Goal: Task Accomplishment & Management: Use online tool/utility

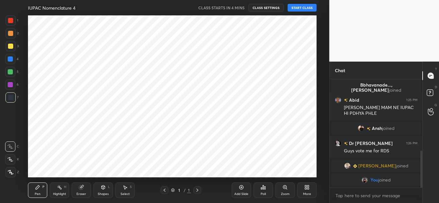
scroll to position [31973, 31831]
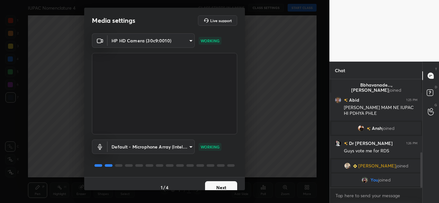
click at [218, 185] on button "Next" at bounding box center [221, 188] width 32 height 13
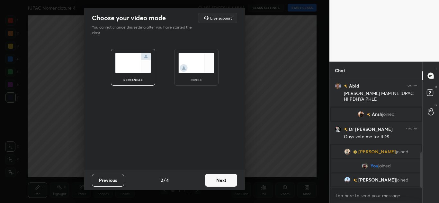
scroll to position [247, 0]
click at [219, 182] on button "Next" at bounding box center [221, 180] width 32 height 13
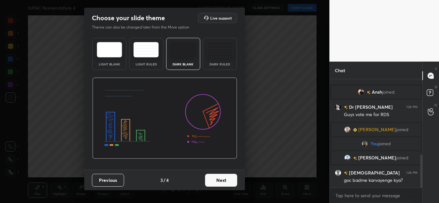
click at [219, 182] on button "Next" at bounding box center [221, 180] width 32 height 13
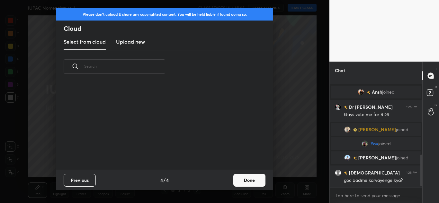
scroll to position [262, 0]
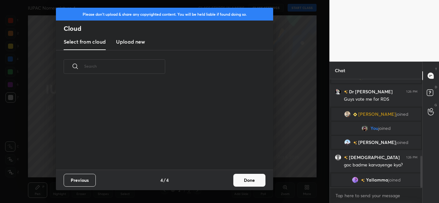
click at [128, 42] on h3 "Upload new" at bounding box center [130, 42] width 29 height 8
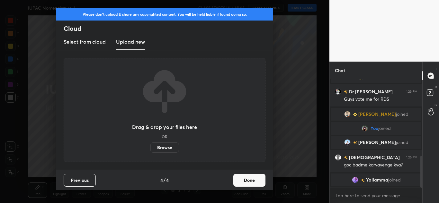
click at [165, 148] on label "Browse" at bounding box center [164, 148] width 29 height 10
click at [150, 148] on input "Browse" at bounding box center [150, 148] width 0 height 10
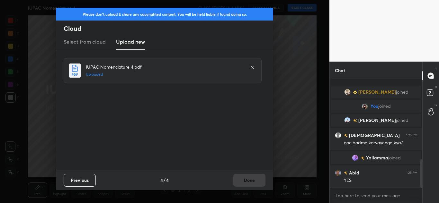
scroll to position [307, 0]
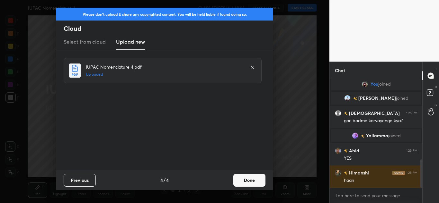
click at [247, 178] on button "Done" at bounding box center [249, 180] width 32 height 13
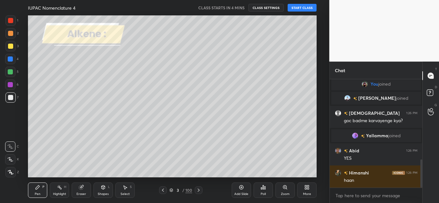
click at [160, 187] on div at bounding box center [163, 191] width 8 height 8
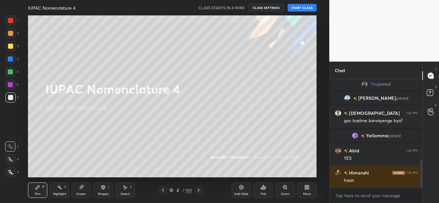
drag, startPoint x: 318, startPoint y: 193, endPoint x: 304, endPoint y: 190, distance: 14.6
click at [304, 190] on div "IUPAC Nomenclature 4 CLASS STARTS IN 4 MINS CLASS SETTINGS START CLASS Setting …" at bounding box center [173, 101] width 304 height 203
click at [304, 190] on div "More" at bounding box center [306, 190] width 19 height 15
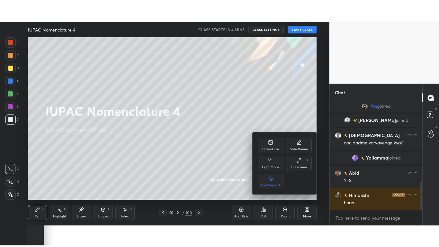
scroll to position [329, 0]
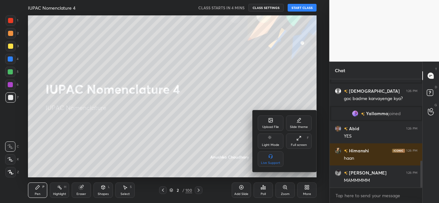
click at [299, 141] on div "Full screen F" at bounding box center [299, 141] width 26 height 15
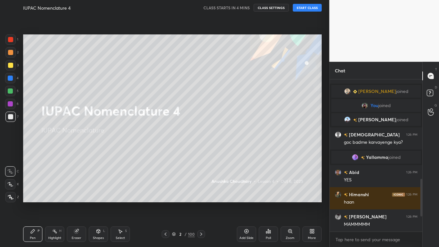
scroll to position [0, 0]
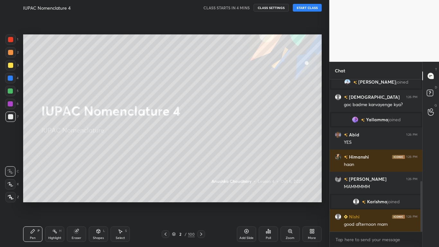
click at [9, 197] on icon at bounding box center [11, 197] width 6 height 4
click at [78, 203] on div "Eraser" at bounding box center [77, 237] width 10 height 3
click at [12, 149] on icon at bounding box center [11, 150] width 6 height 6
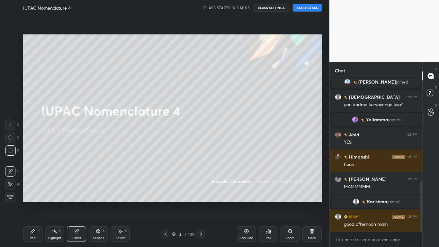
click at [34, 203] on div "Pen P" at bounding box center [32, 233] width 19 height 15
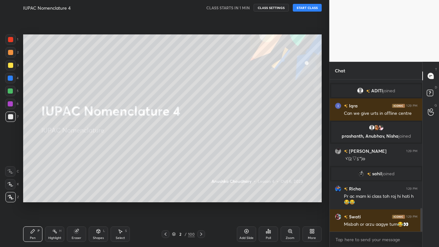
scroll to position [837, 0]
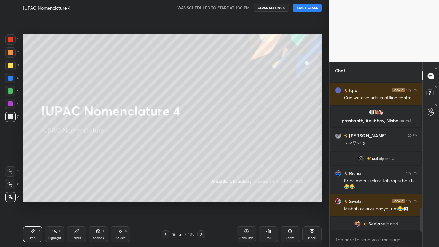
click at [309, 6] on button "START CLASS" at bounding box center [307, 8] width 29 height 8
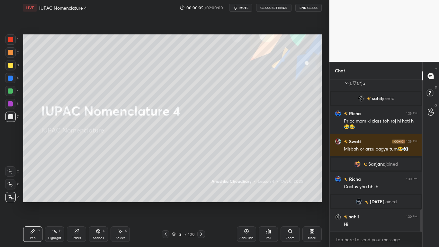
scroll to position [907, 0]
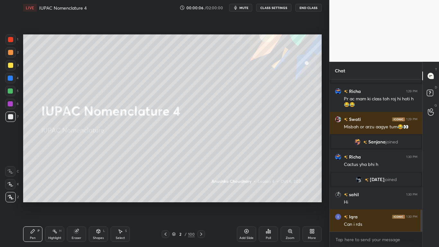
click at [11, 64] on div at bounding box center [10, 65] width 5 height 5
click at [12, 200] on div at bounding box center [10, 197] width 10 height 10
click at [74, 203] on icon at bounding box center [76, 230] width 5 height 5
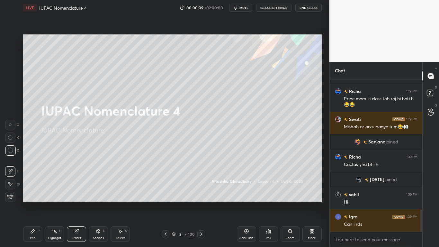
click at [30, 203] on div "Pen P Highlight H Eraser Shapes L Select S 2 / 100 Add Slide Poll Zoom More" at bounding box center [172, 234] width 299 height 26
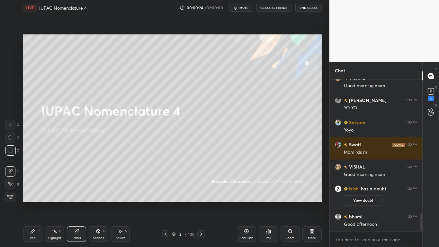
scroll to position [1093, 0]
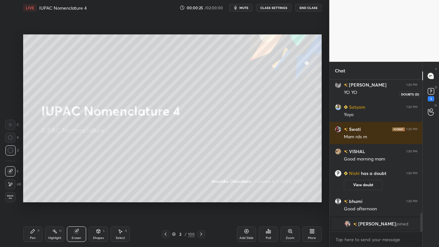
click at [433, 94] on rect at bounding box center [431, 91] width 6 height 6
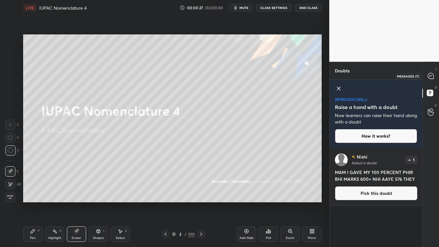
click at [431, 77] on icon at bounding box center [431, 76] width 6 height 6
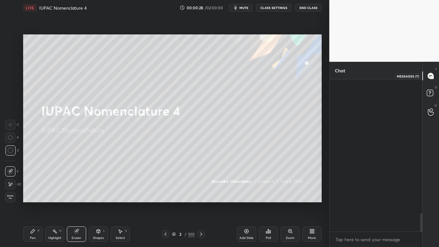
scroll to position [150, 91]
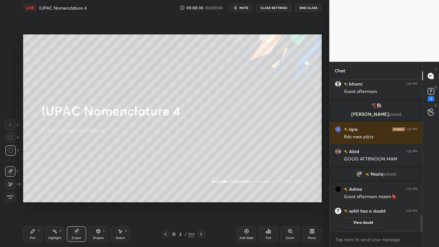
click at [276, 7] on button "CLASS SETTINGS" at bounding box center [273, 8] width 35 height 8
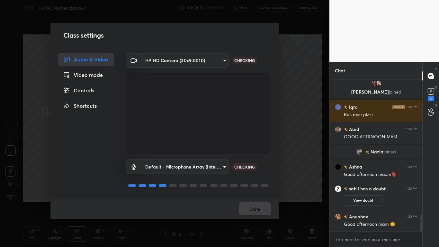
click at [100, 95] on div "Controls" at bounding box center [86, 90] width 56 height 13
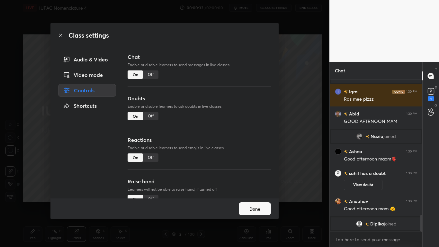
click at [149, 119] on div "Off" at bounding box center [150, 116] width 15 height 8
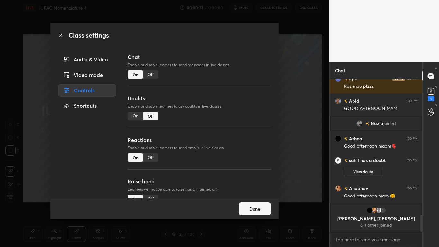
click at [263, 203] on button "Done" at bounding box center [255, 208] width 32 height 13
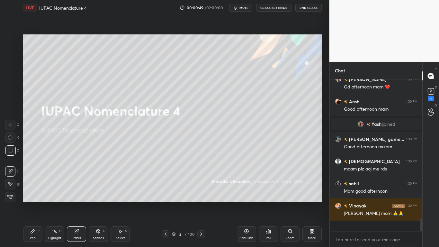
scroll to position [150, 91]
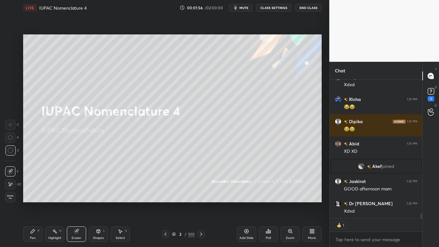
click at [33, 203] on icon at bounding box center [32, 230] width 5 height 5
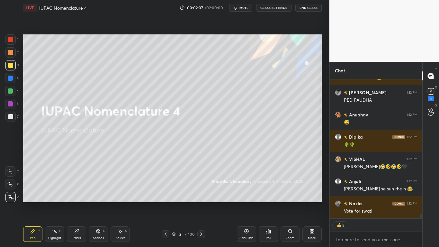
type textarea "x"
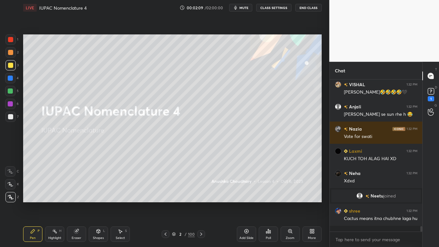
click at [9, 67] on div at bounding box center [10, 65] width 5 height 5
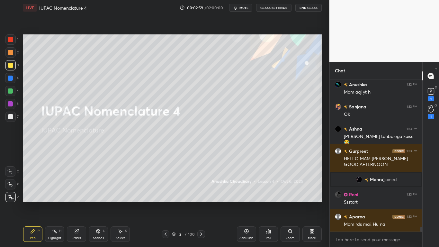
click at [275, 7] on button "CLASS SETTINGS" at bounding box center [273, 8] width 35 height 8
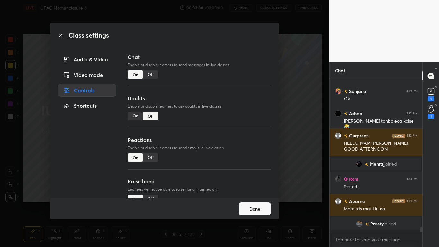
click at [153, 73] on div "Off" at bounding box center [150, 74] width 15 height 8
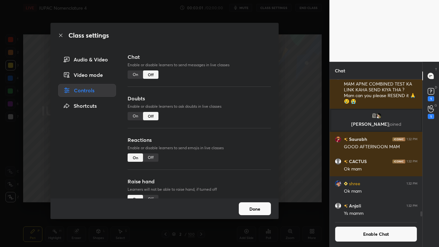
click at [253, 203] on button "Done" at bounding box center [255, 208] width 32 height 13
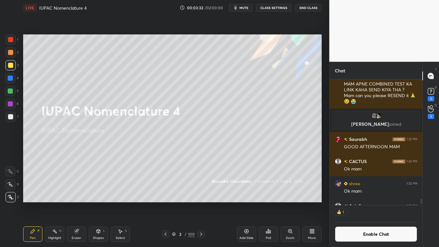
scroll to position [124, 91]
click at [174, 203] on icon at bounding box center [174, 234] width 4 height 4
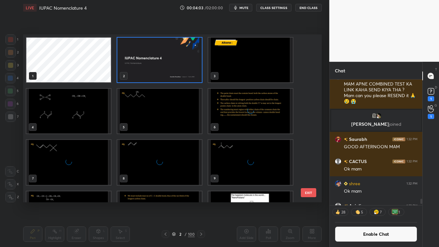
scroll to position [166, 295]
click at [232, 74] on img "grid" at bounding box center [250, 60] width 85 height 45
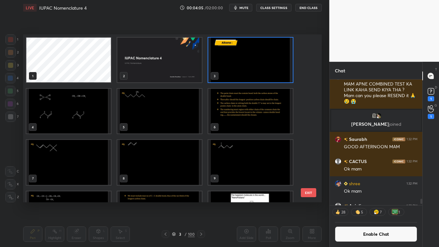
click at [230, 77] on img "grid" at bounding box center [250, 60] width 85 height 45
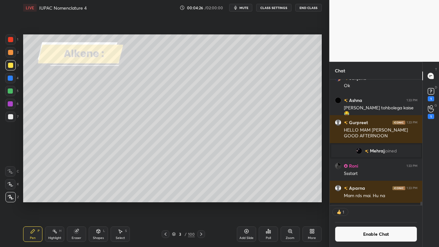
scroll to position [124, 91]
click at [11, 119] on div at bounding box center [10, 116] width 5 height 5
click at [13, 91] on div at bounding box center [10, 90] width 5 height 5
click at [13, 116] on div at bounding box center [10, 117] width 10 height 10
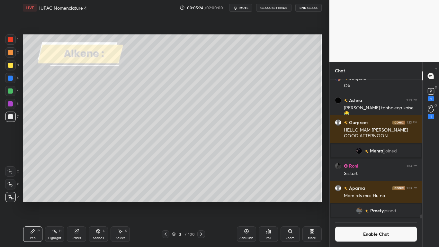
click at [121, 203] on div "Pen P Highlight H Eraser Shapes L Select S 3 / 100 Add Slide Poll Zoom More" at bounding box center [172, 234] width 299 height 26
click at [117, 203] on div "Select S" at bounding box center [120, 233] width 19 height 15
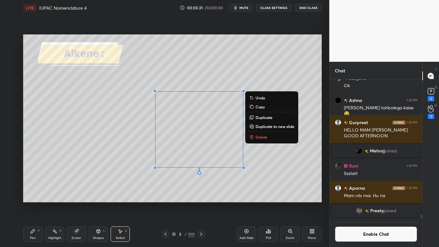
click at [33, 203] on icon at bounding box center [33, 231] width 4 height 4
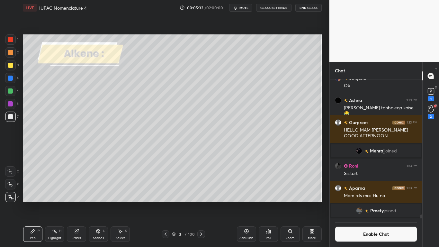
click at [12, 65] on div at bounding box center [10, 65] width 5 height 5
click at [123, 203] on div "Select S" at bounding box center [120, 233] width 19 height 15
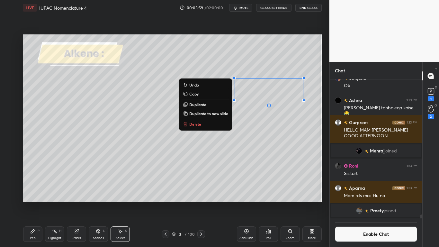
scroll to position [137, 91]
click at [32, 203] on div "Pen" at bounding box center [33, 237] width 6 height 3
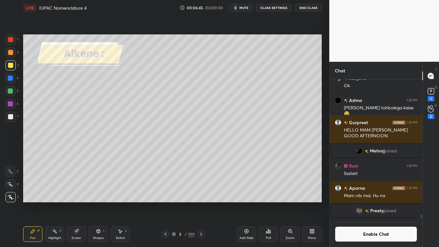
click at [117, 203] on div "Select S" at bounding box center [120, 233] width 19 height 15
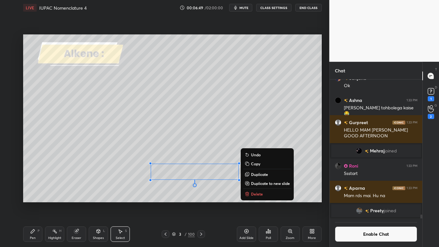
click at [32, 203] on icon at bounding box center [33, 231] width 4 height 4
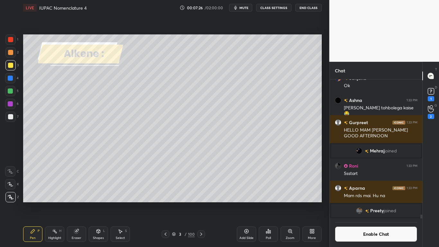
click at [78, 203] on icon at bounding box center [76, 230] width 5 height 5
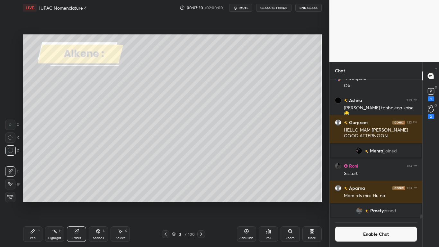
click at [353, 203] on button "Enable Chat" at bounding box center [376, 233] width 83 height 15
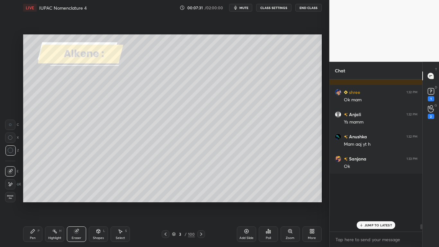
scroll to position [150, 91]
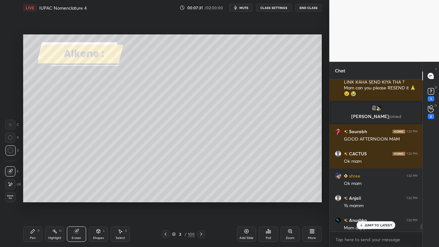
click at [360, 203] on icon at bounding box center [361, 225] width 4 height 4
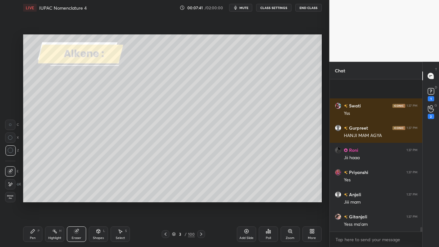
scroll to position [4986, 0]
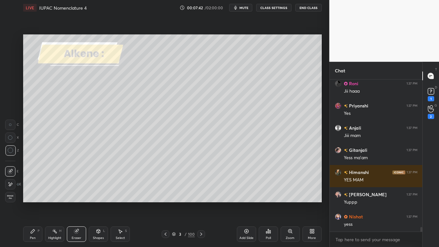
click at [31, 203] on icon at bounding box center [33, 231] width 4 height 4
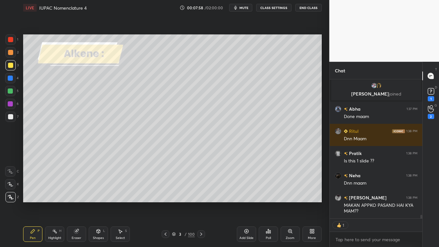
scroll to position [5392, 0]
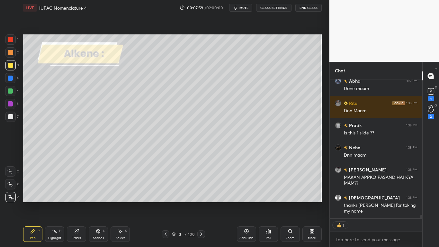
type textarea "x"
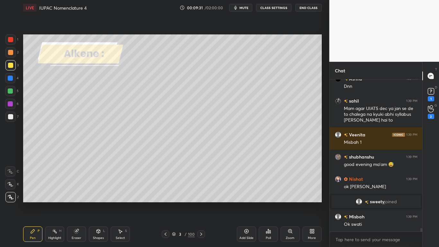
scroll to position [6440, 0]
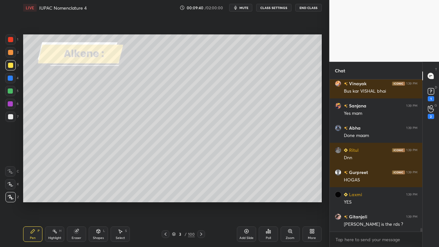
click at [276, 11] on button "CLASS SETTINGS" at bounding box center [273, 8] width 35 height 8
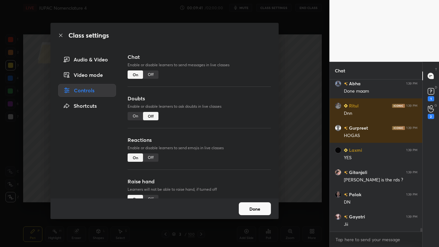
click at [150, 74] on div "Off" at bounding box center [150, 74] width 15 height 8
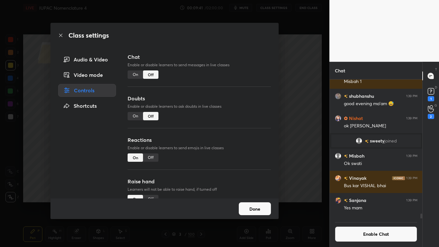
click at [247, 203] on button "Done" at bounding box center [255, 208] width 32 height 13
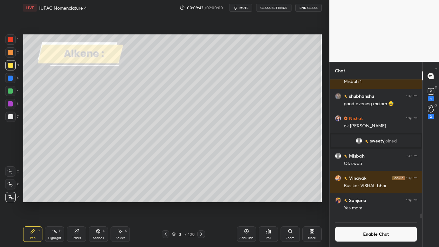
click at [246, 203] on icon at bounding box center [246, 230] width 5 height 5
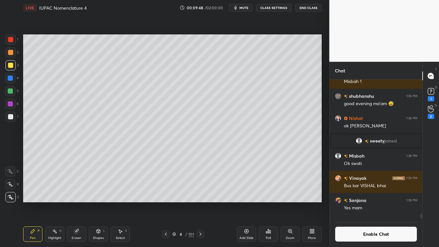
click at [13, 119] on div at bounding box center [10, 117] width 10 height 10
click at [364, 203] on button "Enable Chat" at bounding box center [376, 233] width 83 height 15
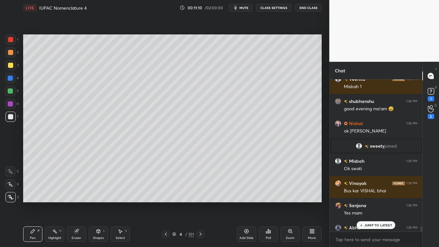
click at [374, 203] on p "JUMP TO LATEST" at bounding box center [378, 225] width 28 height 4
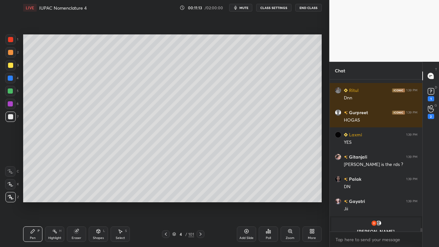
scroll to position [6632, 0]
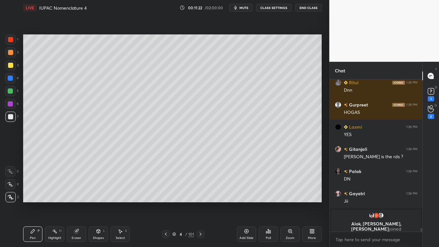
click at [10, 65] on div at bounding box center [10, 65] width 5 height 5
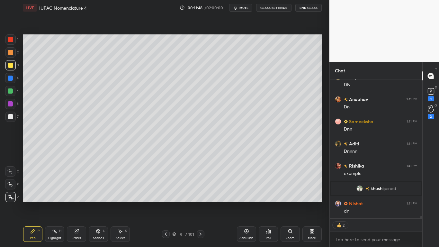
scroll to position [7001, 0]
type textarea "x"
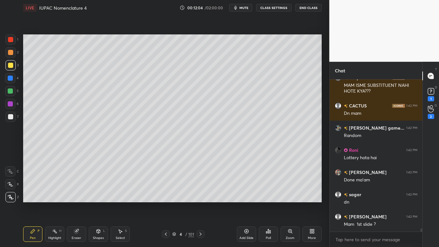
scroll to position [7193, 0]
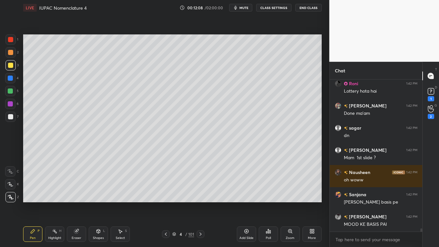
click at [12, 65] on div at bounding box center [10, 65] width 5 height 5
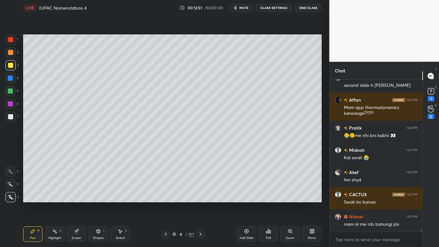
click at [274, 7] on button "CLASS SETTINGS" at bounding box center [273, 8] width 35 height 8
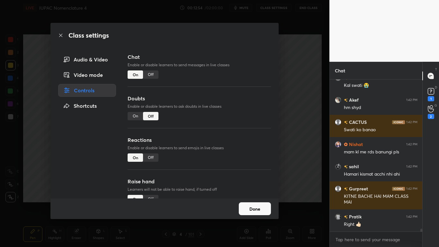
click at [152, 75] on div "Off" at bounding box center [150, 74] width 15 height 8
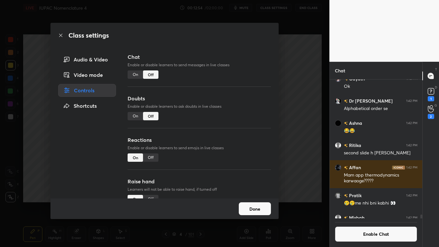
click at [251, 203] on button "Done" at bounding box center [255, 208] width 32 height 13
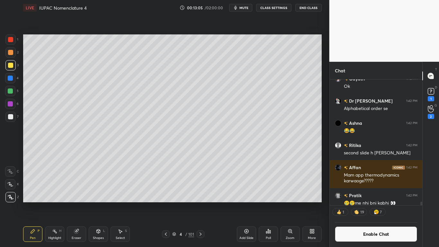
click at [248, 203] on icon at bounding box center [246, 231] width 4 height 4
click at [9, 117] on div at bounding box center [10, 116] width 5 height 5
click at [369, 203] on button "Enable Chat" at bounding box center [376, 233] width 83 height 15
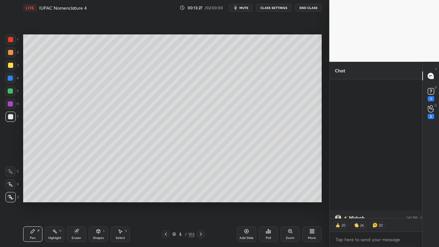
scroll to position [8068, 0]
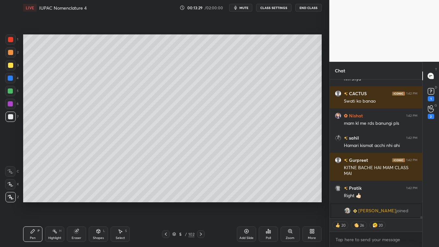
type textarea "x"
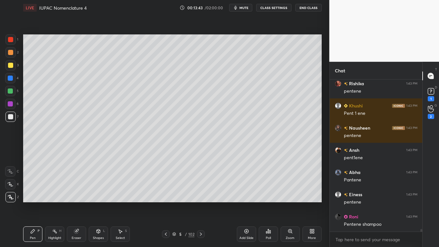
scroll to position [8521, 0]
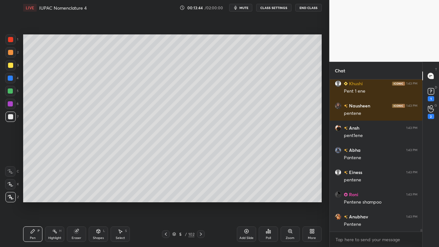
click at [276, 4] on button "CLASS SETTINGS" at bounding box center [273, 8] width 35 height 8
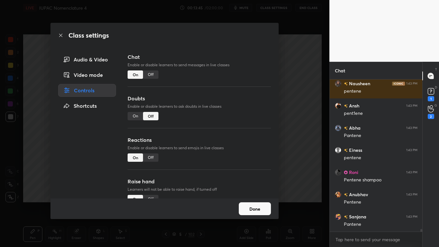
click at [151, 73] on div "Off" at bounding box center [150, 74] width 15 height 8
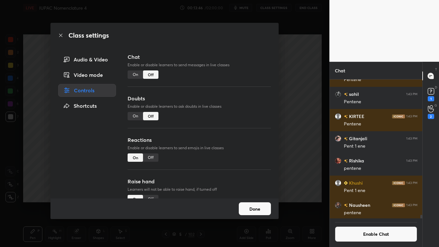
click at [254, 203] on button "Done" at bounding box center [255, 208] width 32 height 13
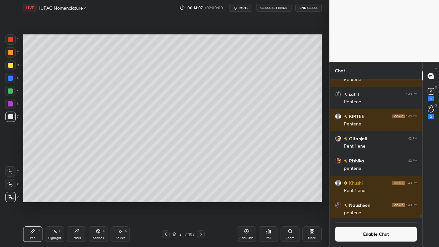
click at [117, 203] on div "Select S" at bounding box center [120, 233] width 19 height 15
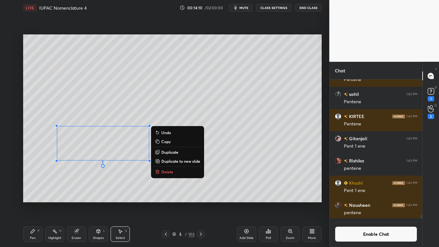
click at [34, 203] on icon at bounding box center [33, 231] width 4 height 4
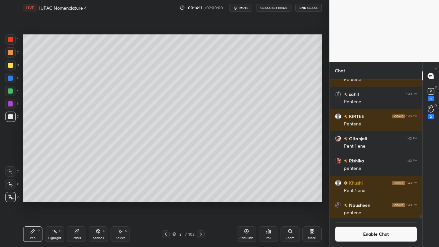
click at [366, 203] on button "Enable Chat" at bounding box center [376, 233] width 83 height 15
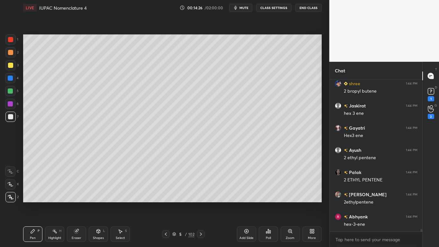
scroll to position [8846, 0]
click at [274, 10] on button "CLASS SETTINGS" at bounding box center [273, 8] width 35 height 8
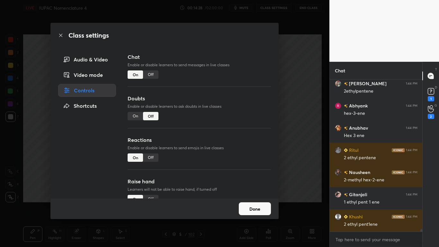
click at [153, 73] on div "Off" at bounding box center [150, 74] width 15 height 8
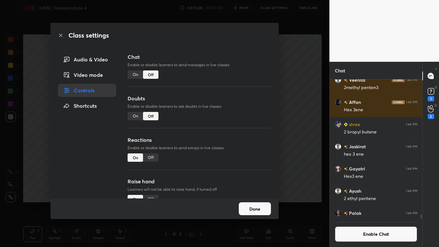
scroll to position [8858, 0]
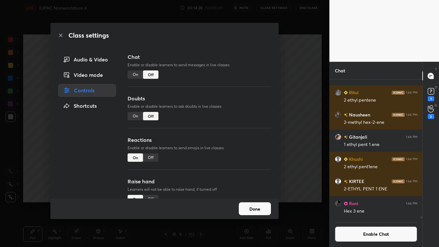
click at [255, 203] on button "Done" at bounding box center [255, 208] width 32 height 13
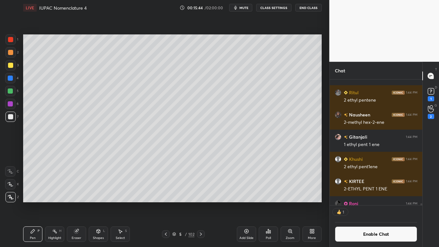
scroll to position [124, 91]
click at [362, 203] on button "Enable Chat" at bounding box center [376, 233] width 83 height 15
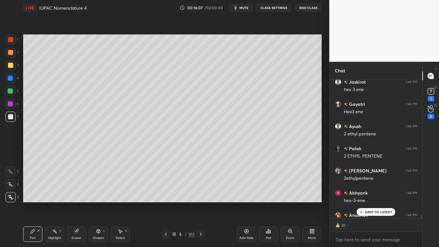
click at [376, 203] on p "JUMP TO LATEST" at bounding box center [378, 212] width 28 height 4
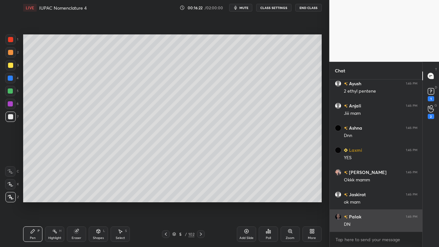
scroll to position [9071, 0]
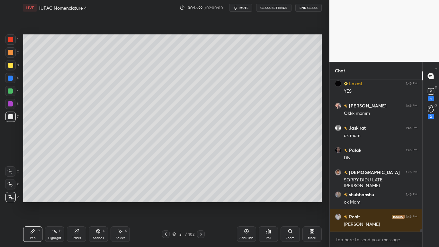
click at [12, 66] on div at bounding box center [10, 65] width 5 height 5
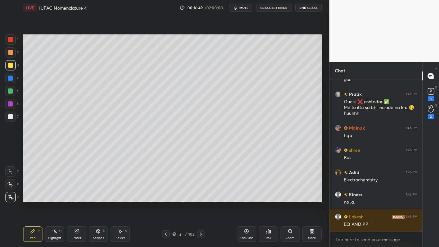
scroll to position [9987, 0]
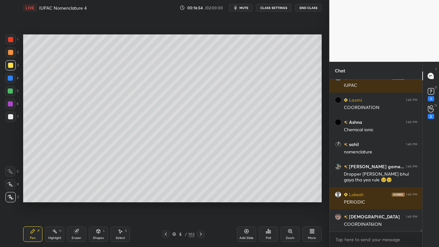
click at [242, 203] on div "Add Slide" at bounding box center [246, 233] width 19 height 15
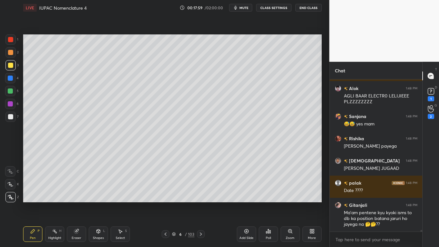
click at [83, 203] on div "Eraser" at bounding box center [76, 233] width 19 height 15
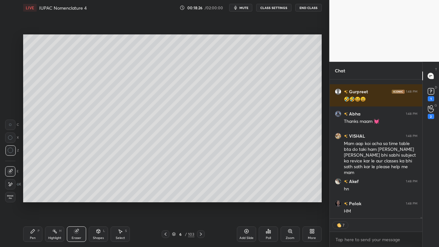
type textarea "x"
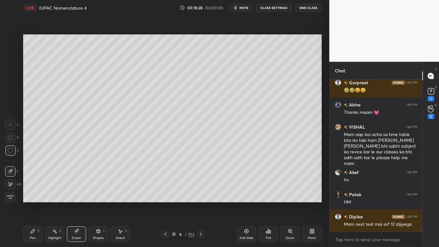
click at [167, 203] on icon at bounding box center [165, 233] width 5 height 5
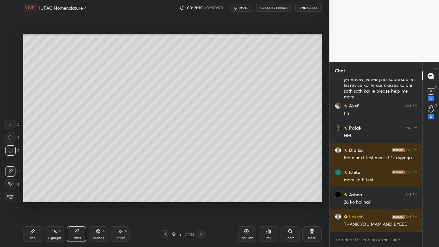
click at [174, 203] on icon at bounding box center [173, 233] width 3 height 2
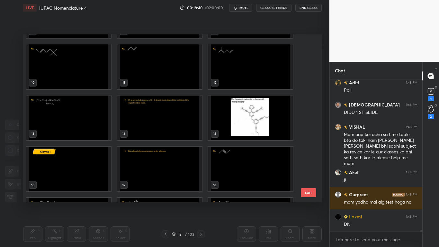
click at [68, 75] on img "grid" at bounding box center [68, 66] width 85 height 45
click at [69, 74] on img "grid" at bounding box center [68, 66] width 85 height 45
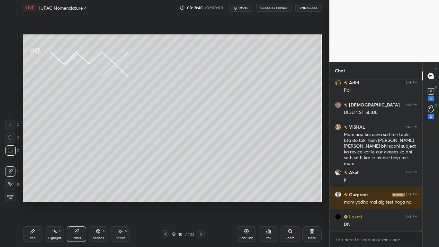
click at [69, 74] on img "grid" at bounding box center [68, 66] width 85 height 45
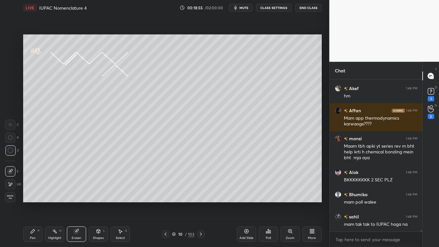
click at [165, 203] on div "Pen P Highlight H Eraser Shapes L Select S 10 / 103 Add Slide Poll Zoom More" at bounding box center [172, 234] width 299 height 26
click at [174, 203] on icon at bounding box center [173, 233] width 3 height 2
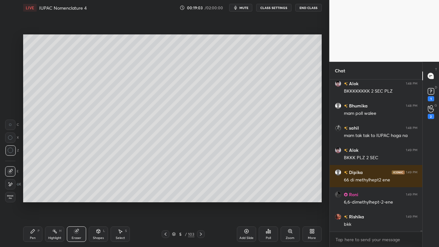
click at [278, 7] on button "CLASS SETTINGS" at bounding box center [273, 8] width 35 height 8
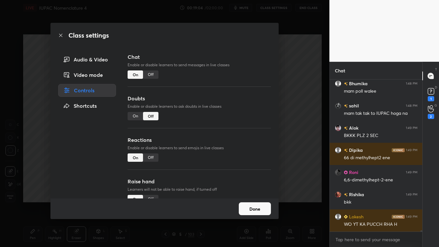
click at [254, 203] on button "Done" at bounding box center [255, 208] width 32 height 13
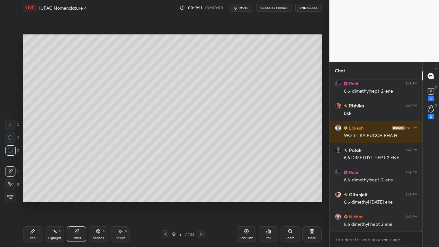
click at [177, 203] on div "5 / 103" at bounding box center [183, 234] width 22 height 6
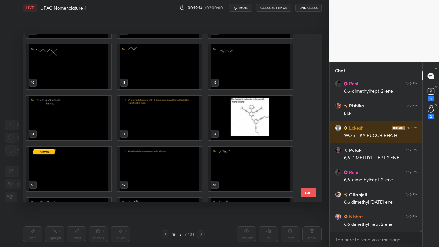
click at [65, 68] on img "grid" at bounding box center [68, 66] width 85 height 45
click at [64, 69] on img "grid" at bounding box center [68, 66] width 85 height 45
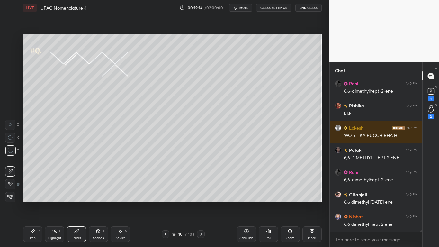
click at [64, 69] on img "grid" at bounding box center [68, 66] width 85 height 45
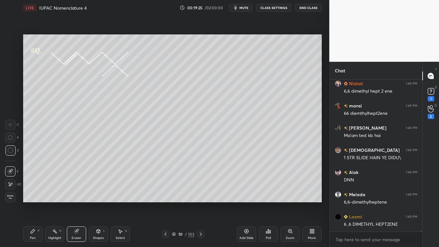
click at [35, 203] on div "Pen P" at bounding box center [32, 233] width 19 height 15
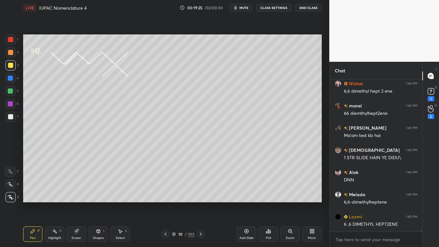
click at [38, 203] on div "Pen P" at bounding box center [32, 233] width 19 height 15
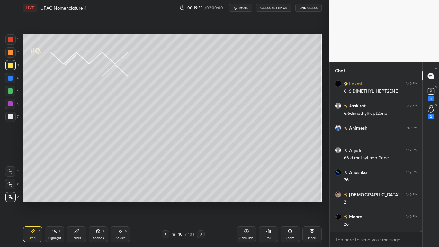
click at [276, 9] on button "CLASS SETTINGS" at bounding box center [273, 8] width 35 height 8
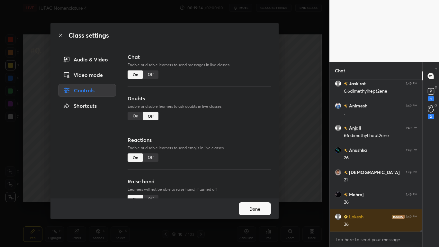
click at [150, 74] on div "Off" at bounding box center [150, 74] width 15 height 8
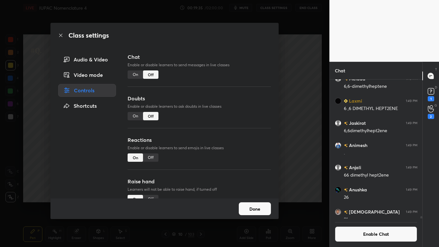
click at [234, 200] on div "Done" at bounding box center [164, 208] width 228 height 21
click at [250, 203] on button "Done" at bounding box center [255, 208] width 32 height 13
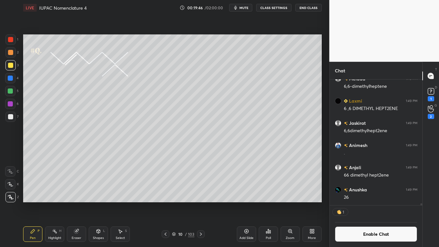
scroll to position [124, 91]
click at [10, 95] on div at bounding box center [10, 91] width 10 height 10
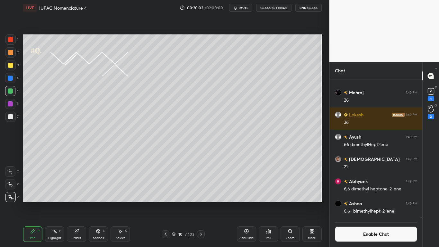
click at [12, 65] on div at bounding box center [10, 65] width 5 height 5
click at [10, 89] on div at bounding box center [10, 90] width 5 height 5
click at [8, 66] on div at bounding box center [10, 65] width 5 height 5
click at [75, 203] on icon at bounding box center [76, 231] width 4 height 4
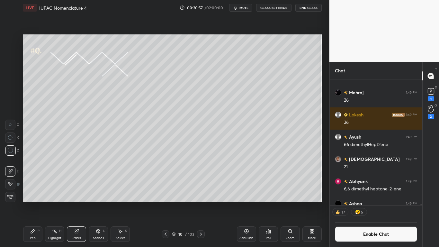
click at [31, 203] on icon at bounding box center [33, 231] width 4 height 4
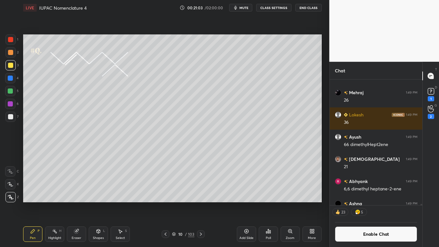
click at [13, 65] on div at bounding box center [10, 65] width 5 height 5
click at [364, 203] on button "Enable Chat" at bounding box center [376, 233] width 83 height 15
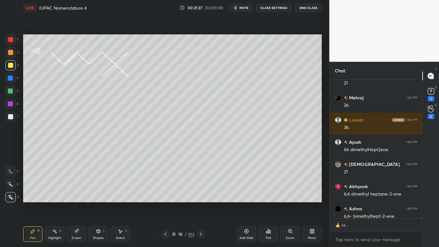
scroll to position [14464, 0]
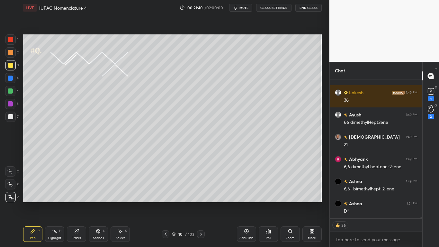
type textarea "x"
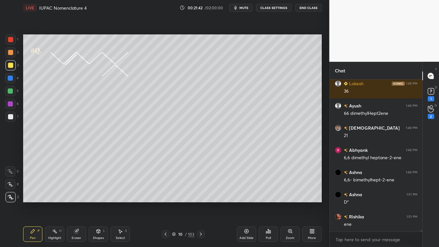
scroll to position [14495, 0]
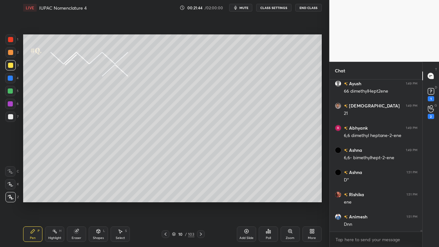
click at [77, 203] on icon at bounding box center [77, 230] width 4 height 3
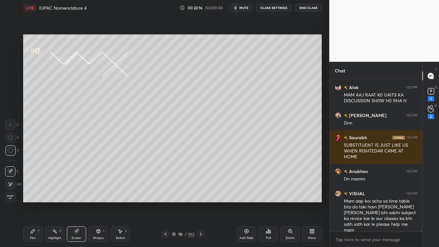
scroll to position [15307, 0]
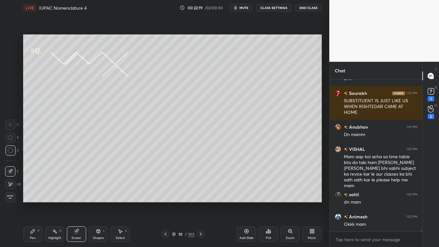
click at [174, 203] on icon at bounding box center [173, 233] width 3 height 2
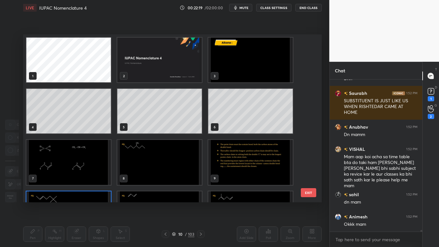
scroll to position [166, 295]
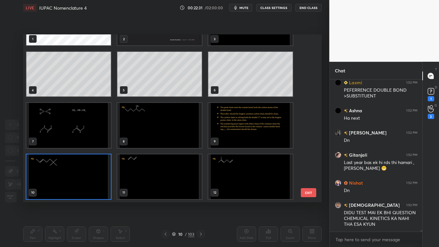
click at [83, 183] on img "grid" at bounding box center [68, 176] width 85 height 45
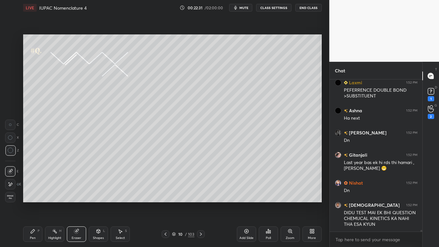
click at [85, 183] on img "grid" at bounding box center [68, 176] width 85 height 45
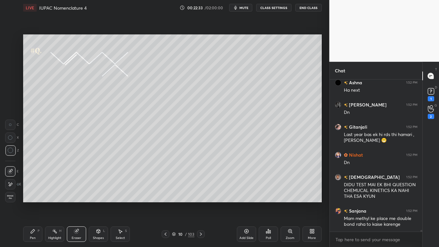
click at [33, 203] on icon at bounding box center [32, 230] width 5 height 5
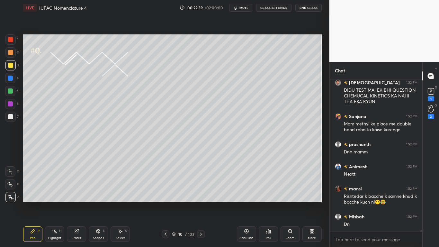
click at [9, 117] on div at bounding box center [10, 116] width 5 height 5
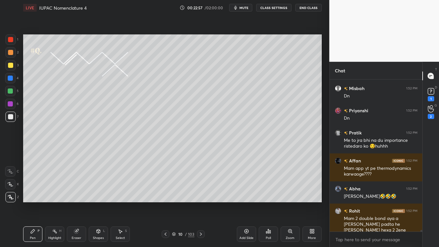
scroll to position [15736, 0]
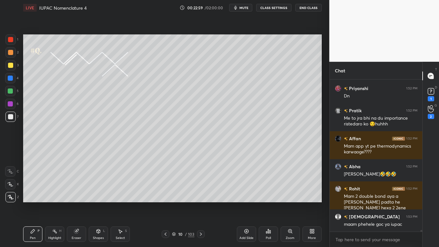
click at [12, 66] on div at bounding box center [10, 65] width 5 height 5
click at [118, 203] on div "Select S" at bounding box center [120, 233] width 19 height 15
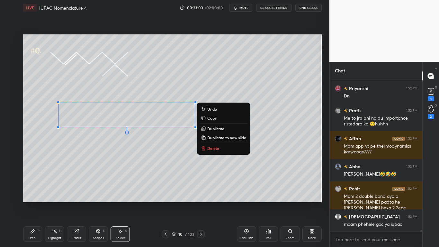
scroll to position [15764, 0]
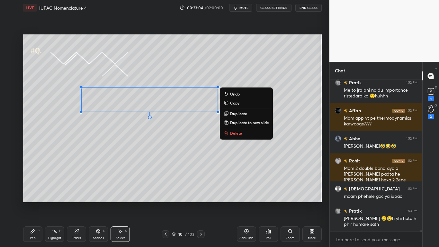
click at [38, 203] on div "P" at bounding box center [39, 230] width 2 height 3
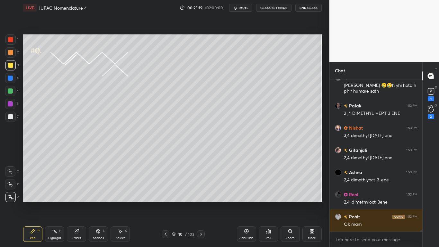
scroll to position [15919, 0]
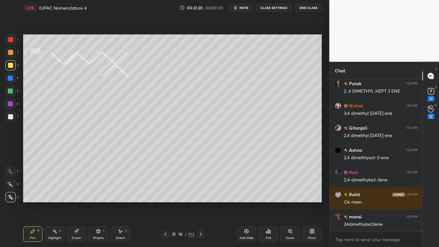
click at [274, 9] on button "CLASS SETTINGS" at bounding box center [273, 8] width 35 height 8
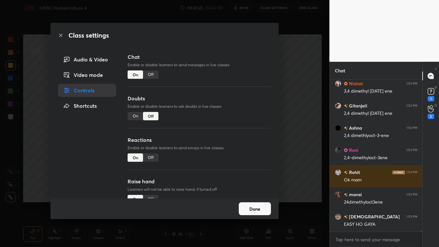
click at [154, 72] on div "Off" at bounding box center [150, 74] width 15 height 8
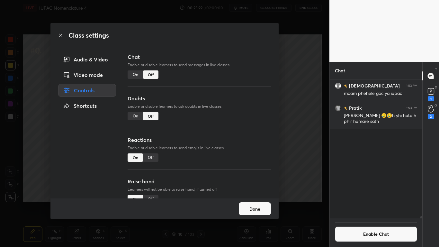
scroll to position [137, 91]
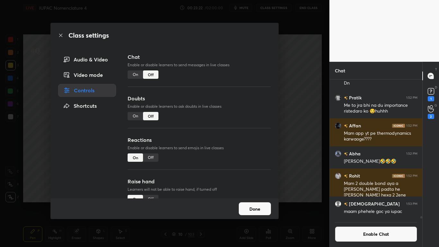
click at [258, 203] on button "Done" at bounding box center [255, 208] width 32 height 13
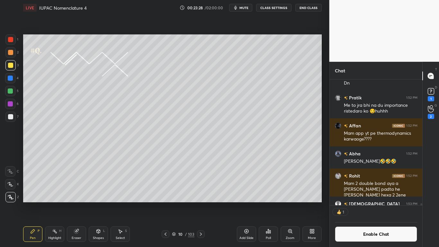
scroll to position [124, 91]
click at [369, 203] on button "Enable Chat" at bounding box center [376, 233] width 83 height 15
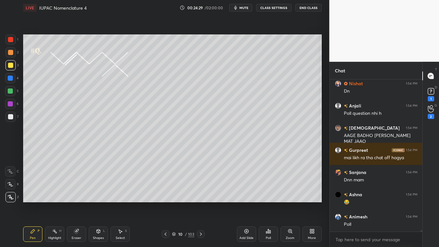
scroll to position [16251, 0]
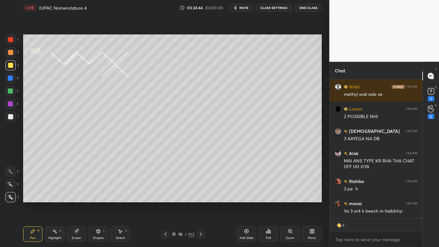
type textarea "x"
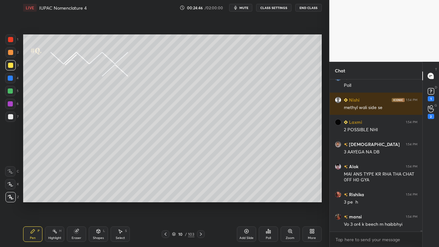
click at [10, 67] on div at bounding box center [10, 65] width 5 height 5
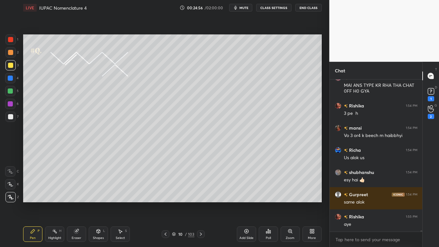
click at [276, 10] on button "CLASS SETTINGS" at bounding box center [273, 8] width 35 height 8
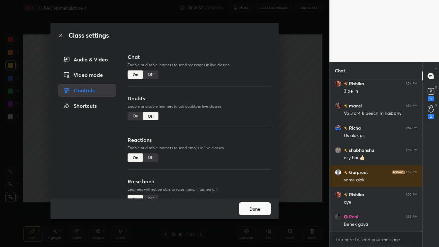
click at [154, 72] on div "Off" at bounding box center [150, 74] width 15 height 8
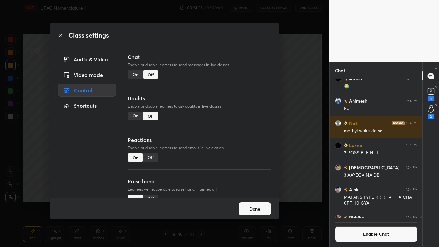
click at [248, 203] on button "Done" at bounding box center [255, 208] width 32 height 13
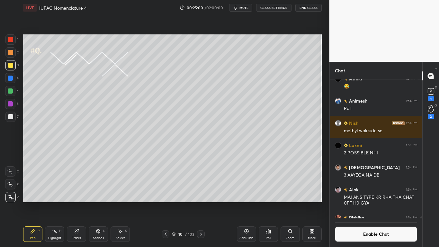
click at [201, 203] on icon at bounding box center [200, 233] width 5 height 5
click at [167, 203] on icon at bounding box center [165, 233] width 5 height 5
click at [200, 203] on icon at bounding box center [200, 233] width 5 height 5
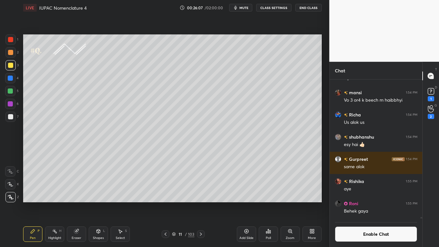
click at [12, 116] on div at bounding box center [10, 116] width 5 height 5
click at [11, 91] on div at bounding box center [10, 90] width 5 height 5
click at [365, 203] on button "Enable Chat" at bounding box center [376, 233] width 83 height 15
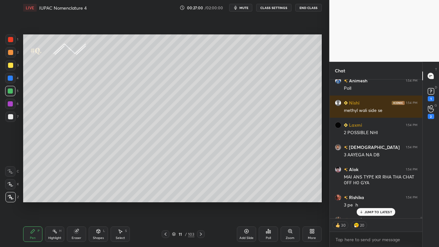
click at [376, 203] on p "JUMP TO LATEST" at bounding box center [378, 212] width 28 height 4
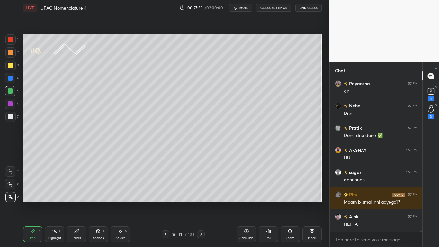
scroll to position [16678, 0]
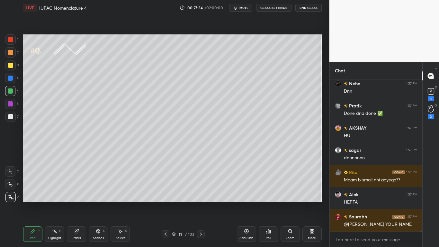
click at [78, 203] on icon at bounding box center [76, 230] width 5 height 5
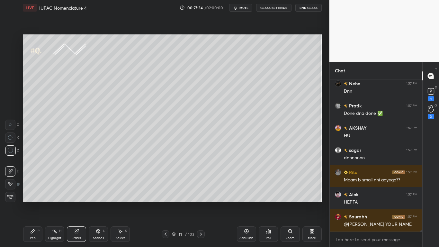
scroll to position [16700, 0]
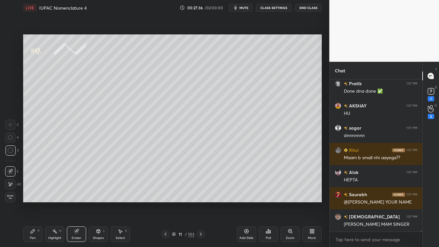
click at [28, 203] on div "Pen P" at bounding box center [32, 233] width 19 height 15
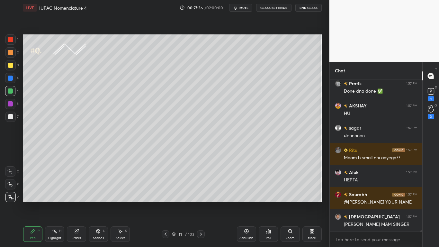
scroll to position [16722, 0]
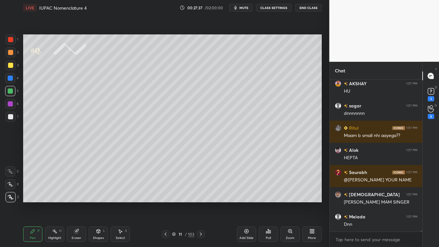
click at [10, 63] on div at bounding box center [10, 65] width 5 height 5
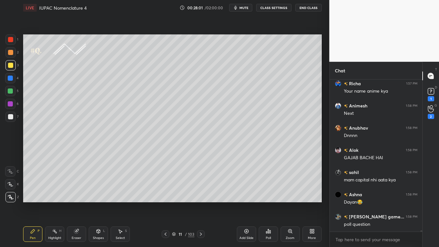
scroll to position [17255, 0]
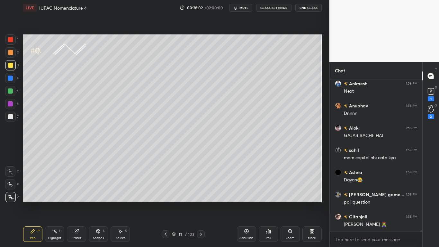
click at [11, 66] on div at bounding box center [10, 65] width 5 height 5
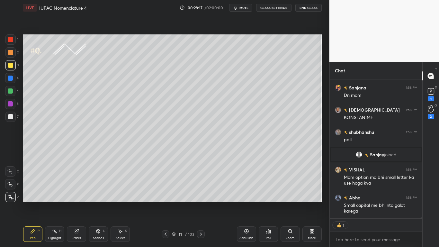
type textarea "x"
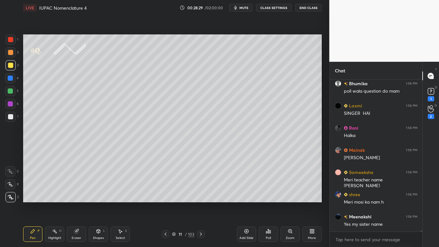
click at [175, 203] on icon at bounding box center [174, 234] width 4 height 4
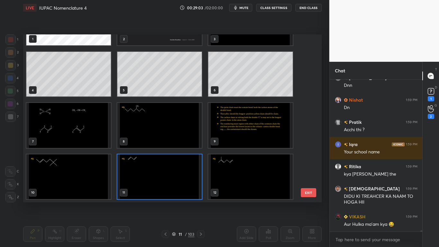
click at [199, 178] on img "grid" at bounding box center [159, 176] width 85 height 45
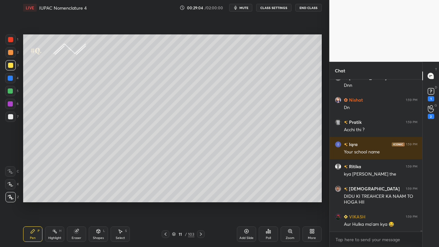
click at [199, 178] on img "grid" at bounding box center [159, 176] width 85 height 45
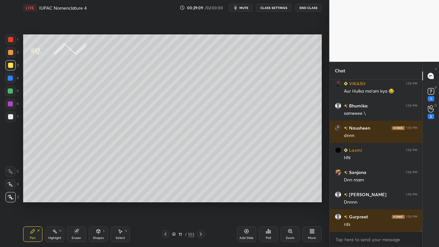
click at [174, 203] on icon at bounding box center [174, 234] width 4 height 4
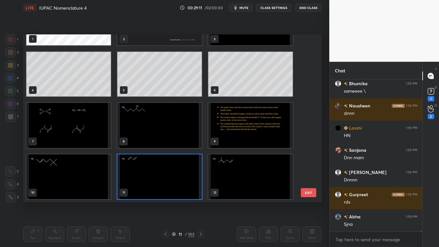
click at [244, 180] on img "grid" at bounding box center [250, 176] width 85 height 45
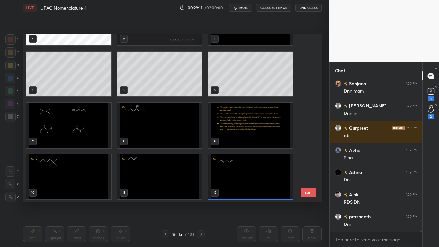
click at [244, 180] on img "grid" at bounding box center [250, 176] width 85 height 45
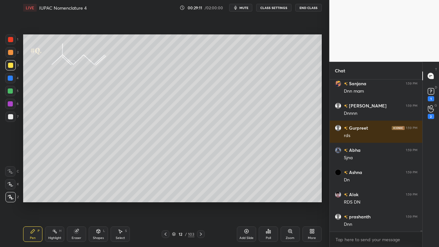
click at [244, 180] on img "grid" at bounding box center [250, 176] width 85 height 45
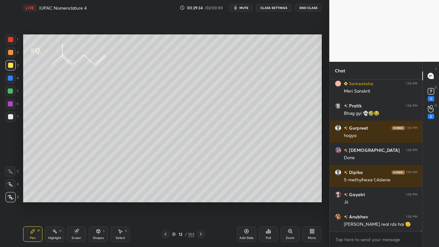
click at [9, 67] on div at bounding box center [10, 65] width 5 height 5
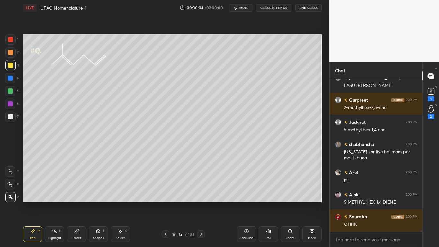
scroll to position [19530, 0]
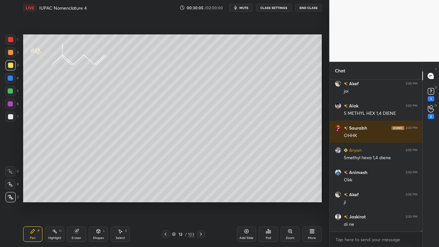
click at [277, 10] on button "CLASS SETTINGS" at bounding box center [273, 8] width 35 height 8
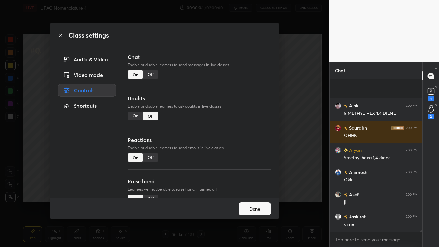
scroll to position [19574, 0]
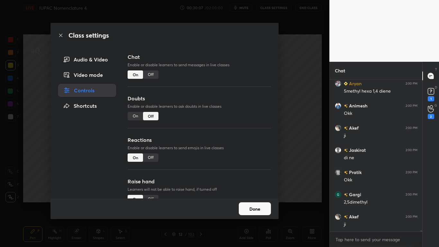
click at [150, 74] on div "Off" at bounding box center [150, 74] width 15 height 8
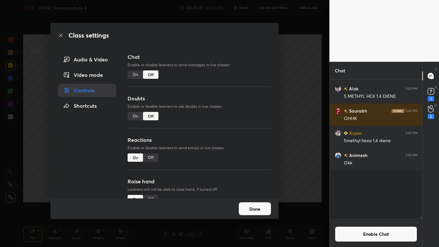
scroll to position [137, 91]
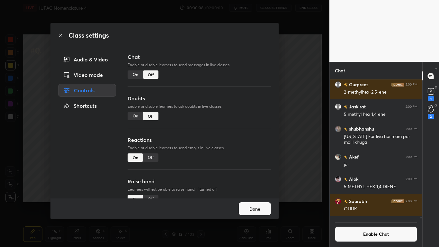
click at [254, 203] on button "Done" at bounding box center [255, 208] width 32 height 13
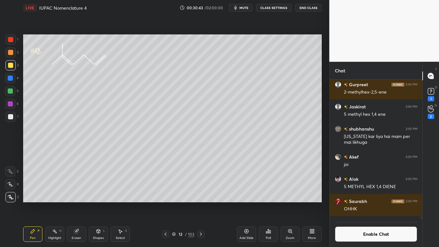
click at [356, 203] on button "Enable Chat" at bounding box center [376, 233] width 83 height 15
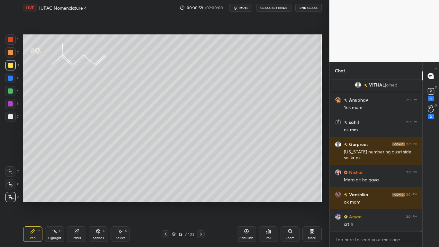
scroll to position [19319, 0]
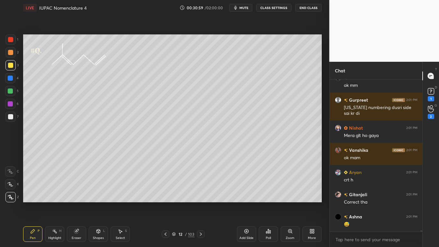
click at [11, 64] on div at bounding box center [10, 65] width 5 height 5
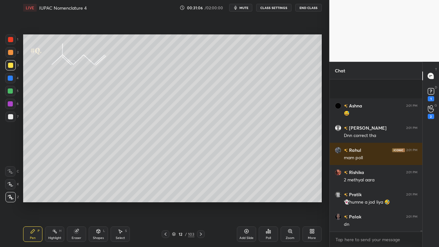
scroll to position [19474, 0]
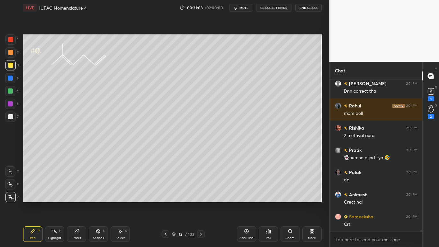
click at [177, 203] on div "12" at bounding box center [180, 234] width 6 height 4
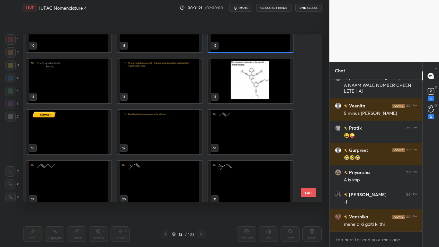
scroll to position [19702, 0]
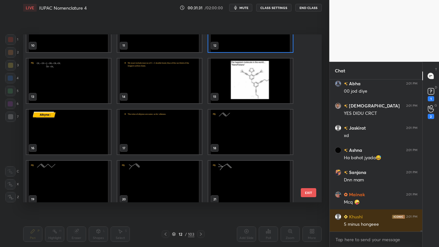
click at [87, 93] on img "grid" at bounding box center [68, 80] width 85 height 45
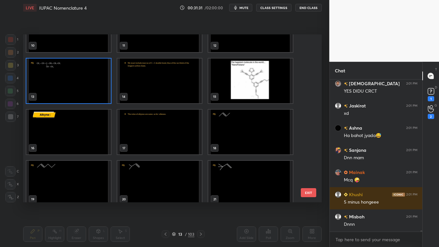
click at [87, 94] on img "grid" at bounding box center [68, 80] width 85 height 45
click at [88, 94] on img "grid" at bounding box center [68, 80] width 85 height 45
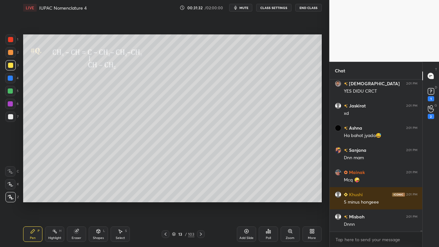
click at [86, 95] on img "grid" at bounding box center [68, 80] width 85 height 45
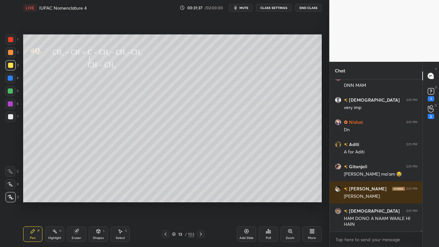
click at [10, 117] on div at bounding box center [10, 116] width 5 height 5
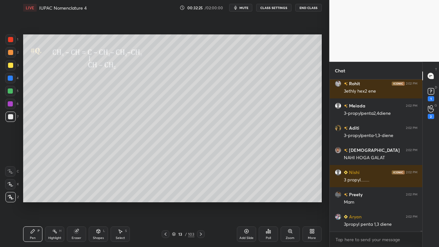
scroll to position [20550, 0]
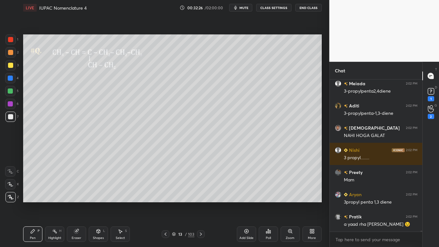
click at [278, 7] on button "CLASS SETTINGS" at bounding box center [273, 8] width 35 height 8
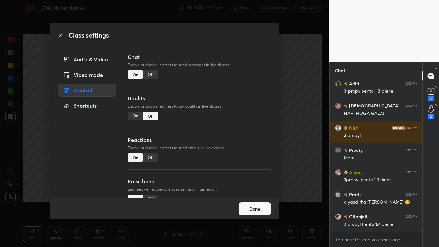
click at [152, 73] on div "Off" at bounding box center [150, 74] width 15 height 8
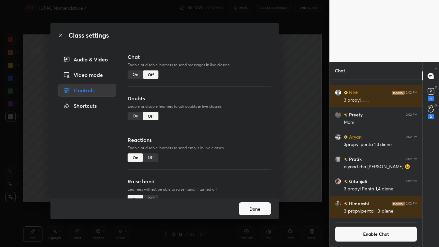
scroll to position [137, 91]
click at [263, 203] on button "Done" at bounding box center [255, 208] width 32 height 13
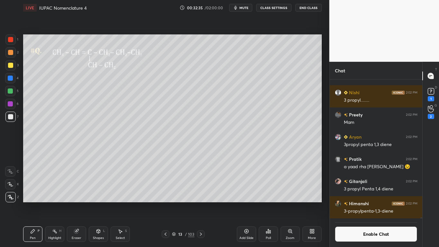
click at [9, 64] on div at bounding box center [10, 65] width 5 height 5
click at [10, 118] on div at bounding box center [10, 116] width 5 height 5
click at [11, 79] on div at bounding box center [10, 78] width 5 height 5
click at [362, 203] on button "Enable Chat" at bounding box center [376, 233] width 83 height 15
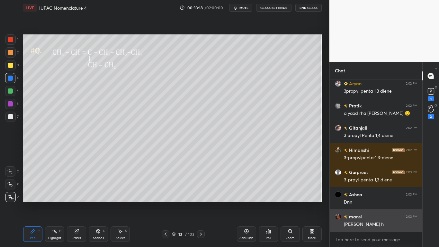
scroll to position [20312, 0]
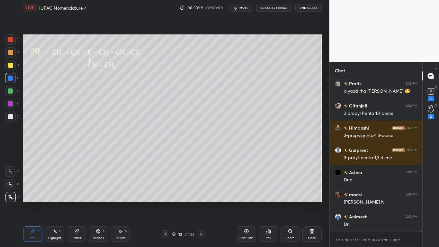
click at [9, 65] on div at bounding box center [10, 65] width 5 height 5
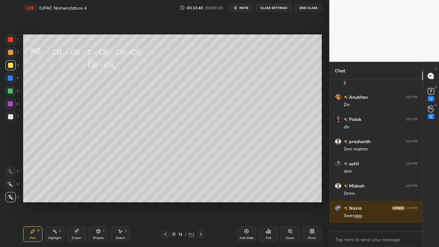
scroll to position [20733, 0]
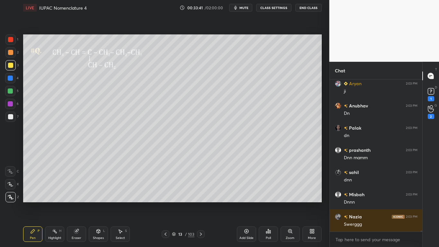
click at [175, 203] on icon at bounding box center [174, 234] width 4 height 4
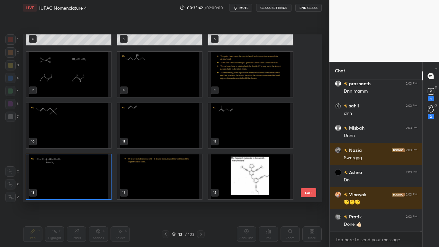
scroll to position [20822, 0]
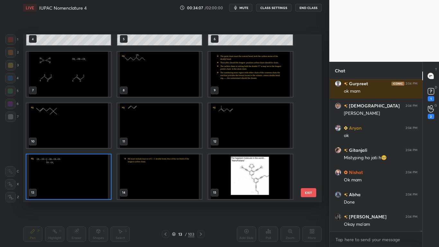
click at [255, 184] on img "grid" at bounding box center [250, 176] width 85 height 45
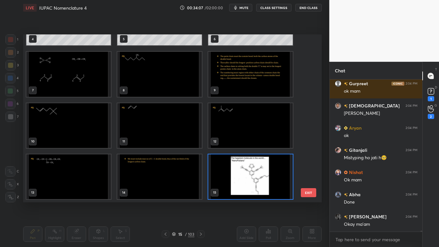
click at [255, 184] on img "grid" at bounding box center [250, 176] width 85 height 45
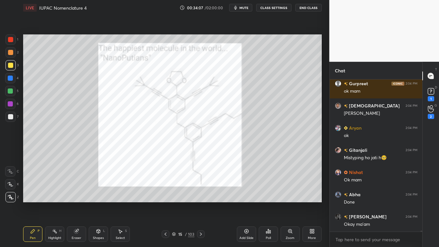
click at [255, 184] on img "grid" at bounding box center [250, 176] width 85 height 45
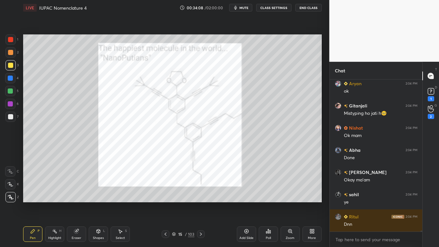
click at [255, 184] on img "grid" at bounding box center [250, 176] width 85 height 45
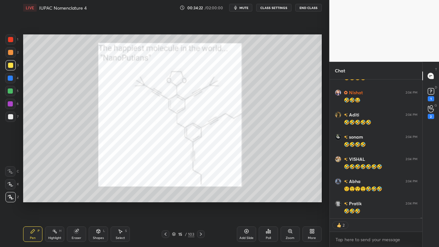
click at [12, 63] on div at bounding box center [10, 65] width 5 height 5
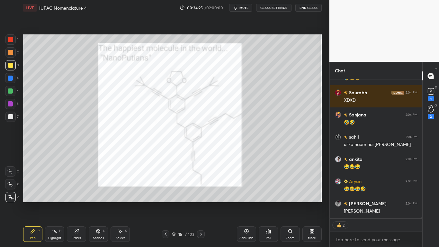
type textarea "x"
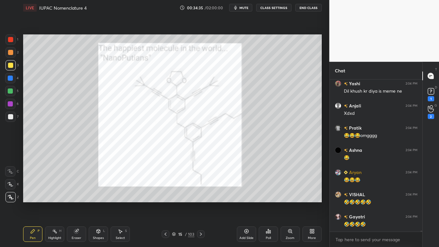
click at [175, 203] on div "15 / 103" at bounding box center [183, 234] width 22 height 6
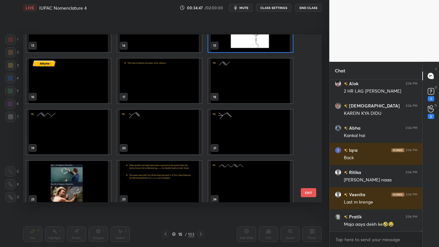
click at [79, 91] on img "grid" at bounding box center [68, 80] width 85 height 45
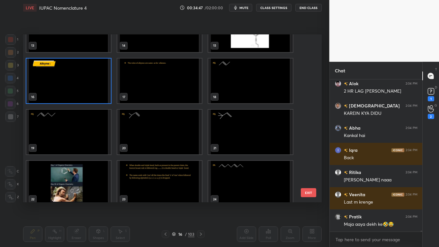
click at [79, 90] on img "grid" at bounding box center [68, 80] width 85 height 45
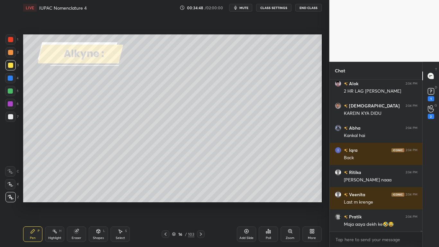
click at [79, 91] on img "grid" at bounding box center [68, 80] width 85 height 45
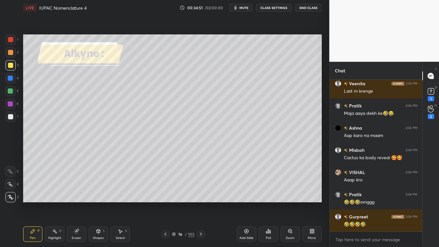
click at [274, 5] on button "CLASS SETTINGS" at bounding box center [273, 8] width 35 height 8
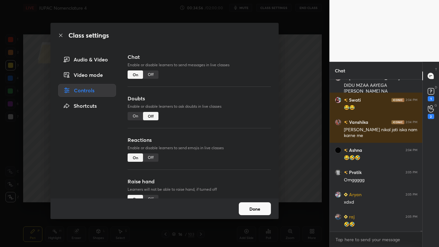
click at [155, 75] on div "Off" at bounding box center [150, 74] width 15 height 8
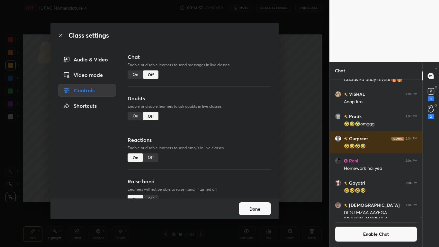
click at [258, 203] on button "Done" at bounding box center [255, 208] width 32 height 13
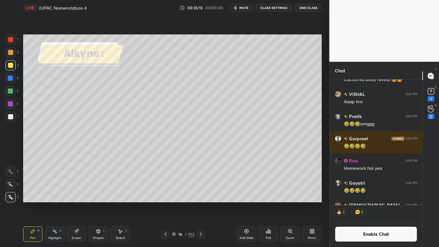
click at [12, 116] on div at bounding box center [10, 116] width 5 height 5
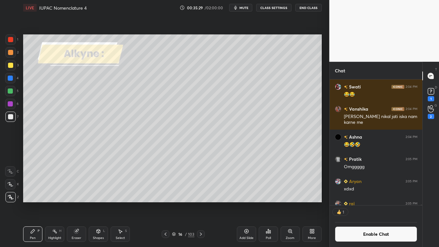
click at [121, 203] on icon at bounding box center [120, 230] width 5 height 5
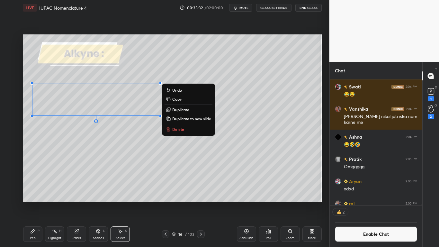
click at [33, 203] on icon at bounding box center [32, 230] width 5 height 5
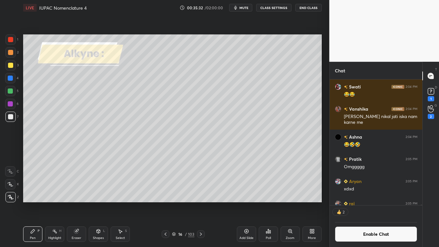
click at [12, 91] on div at bounding box center [10, 90] width 5 height 5
click at [12, 118] on div at bounding box center [10, 116] width 5 height 5
click at [12, 92] on div at bounding box center [10, 90] width 5 height 5
click at [367, 203] on button "Enable Chat" at bounding box center [376, 233] width 83 height 15
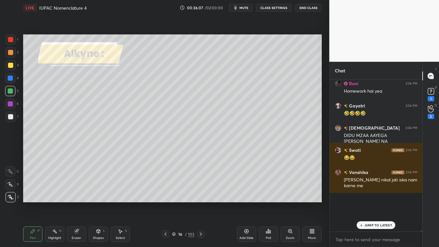
scroll to position [150, 91]
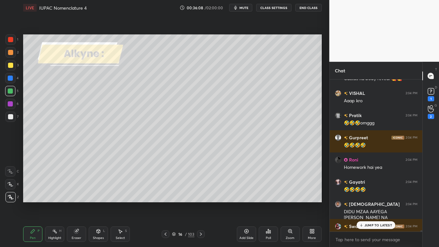
click at [369, 203] on p "JUMP TO LATEST" at bounding box center [378, 225] width 28 height 4
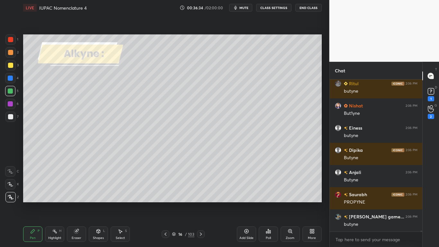
scroll to position [23134, 0]
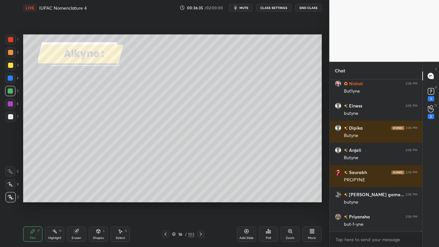
click at [76, 203] on div "Eraser" at bounding box center [76, 233] width 19 height 15
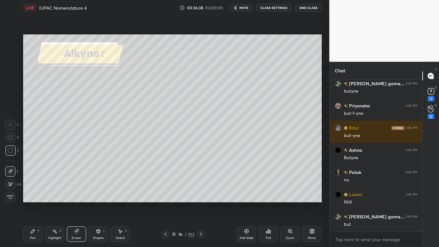
scroll to position [23334, 0]
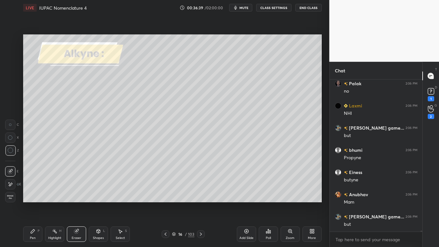
click at [33, 203] on icon at bounding box center [32, 230] width 5 height 5
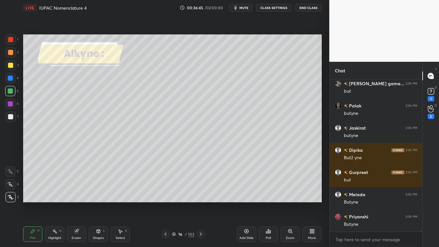
scroll to position [23489, 0]
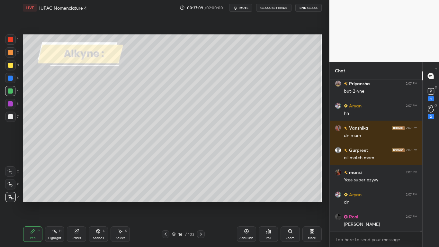
click at [174, 203] on icon at bounding box center [173, 235] width 3 height 1
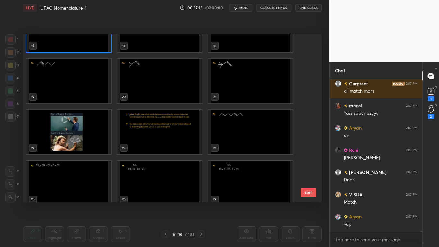
click at [87, 43] on img "grid" at bounding box center [68, 29] width 85 height 45
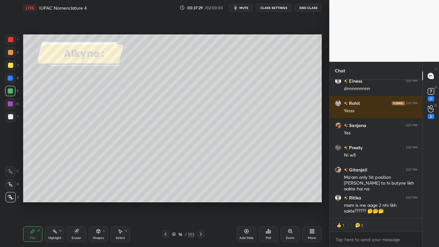
type textarea "x"
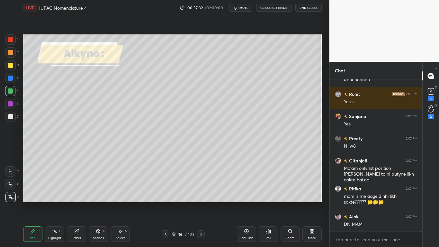
click at [273, 6] on button "CLASS SETTINGS" at bounding box center [273, 8] width 35 height 8
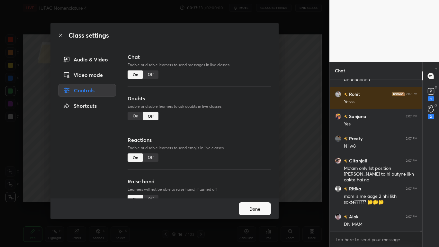
click at [149, 72] on div "Off" at bounding box center [150, 74] width 15 height 8
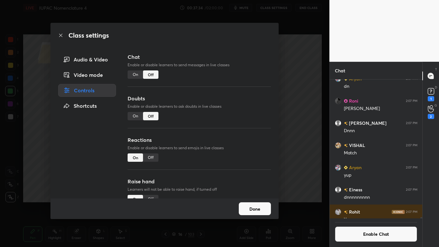
click at [248, 203] on button "Done" at bounding box center [255, 208] width 32 height 13
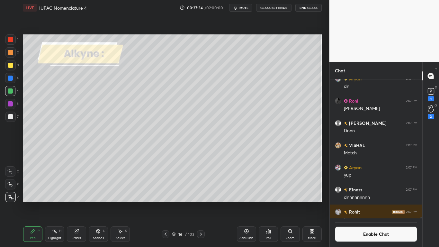
click at [245, 203] on icon at bounding box center [246, 230] width 5 height 5
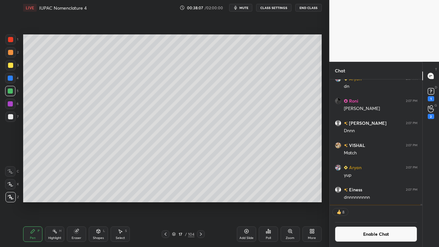
click at [359, 203] on button "Enable Chat" at bounding box center [376, 233] width 83 height 15
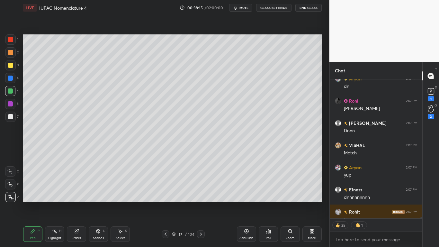
click at [11, 64] on div at bounding box center [10, 65] width 5 height 5
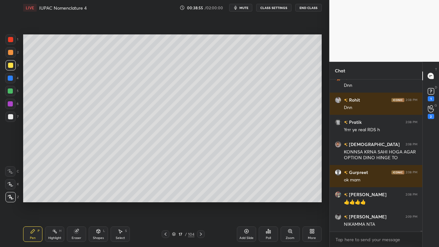
scroll to position [24254, 0]
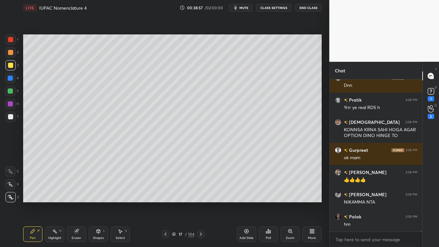
click at [10, 66] on div at bounding box center [10, 65] width 5 height 5
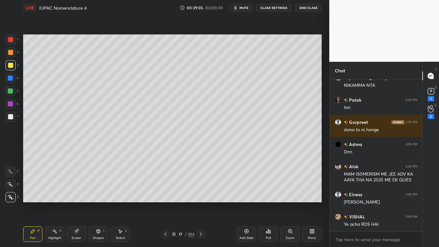
scroll to position [24399, 0]
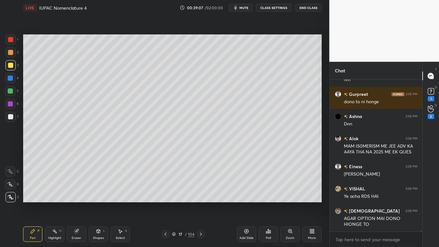
click at [174, 203] on icon at bounding box center [174, 234] width 4 height 4
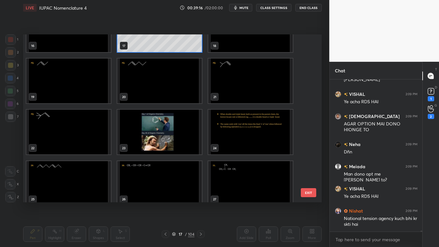
scroll to position [24515, 0]
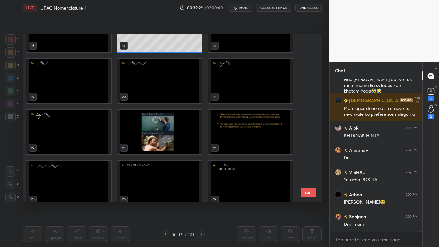
click at [154, 87] on img "grid" at bounding box center [159, 80] width 85 height 45
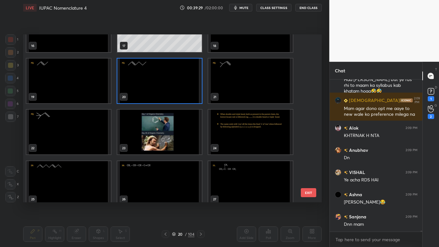
click at [155, 88] on img "grid" at bounding box center [159, 80] width 85 height 45
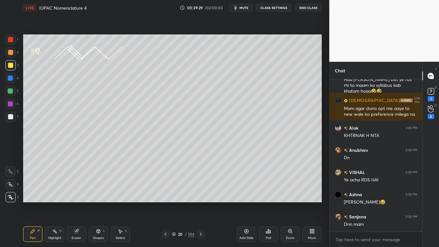
click at [153, 89] on img "grid" at bounding box center [159, 80] width 85 height 45
click at [150, 88] on img "grid" at bounding box center [159, 80] width 85 height 45
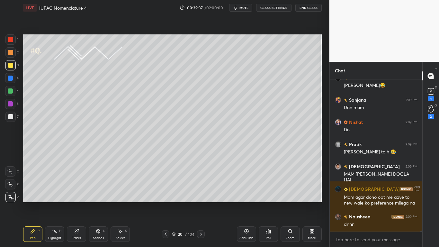
click at [11, 119] on div at bounding box center [10, 117] width 10 height 10
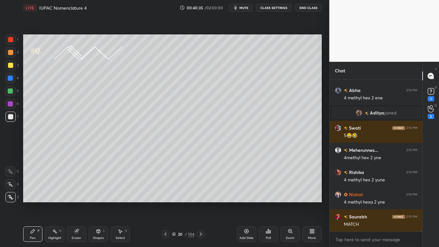
click at [11, 65] on div at bounding box center [10, 65] width 5 height 5
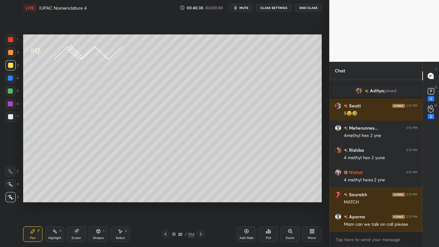
click at [174, 203] on icon at bounding box center [173, 233] width 3 height 2
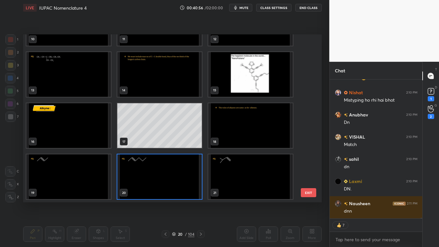
click at [245, 178] on img "grid" at bounding box center [250, 176] width 85 height 45
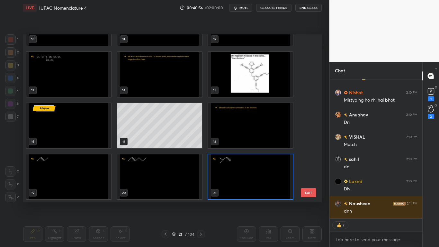
click at [245, 178] on img "grid" at bounding box center [250, 176] width 85 height 45
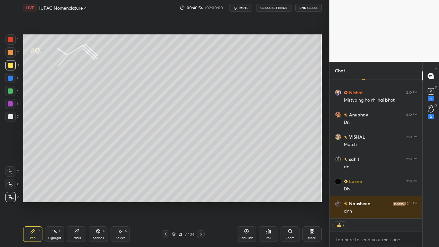
click at [245, 178] on img "grid" at bounding box center [250, 176] width 85 height 45
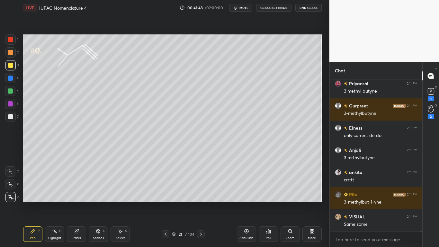
click at [174, 203] on div "21 / 104" at bounding box center [183, 234] width 22 height 6
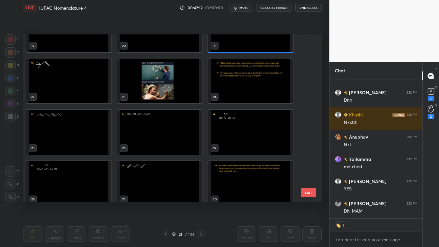
click at [71, 90] on img "grid" at bounding box center [68, 80] width 85 height 45
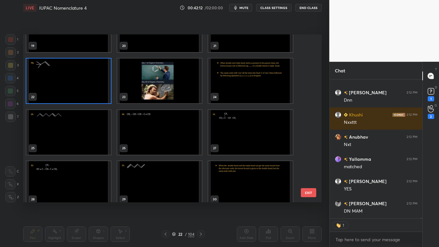
click at [72, 89] on img "grid" at bounding box center [68, 80] width 85 height 45
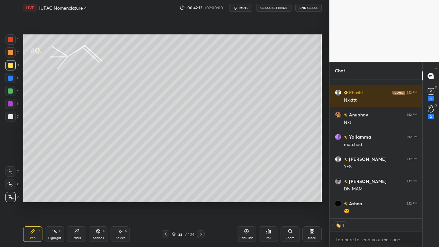
click at [72, 89] on img "grid" at bounding box center [68, 80] width 85 height 45
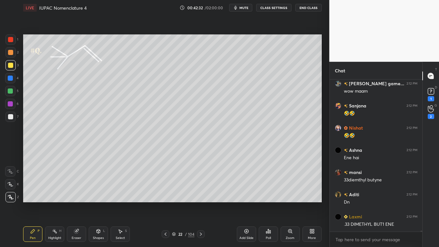
click at [12, 117] on div at bounding box center [10, 116] width 5 height 5
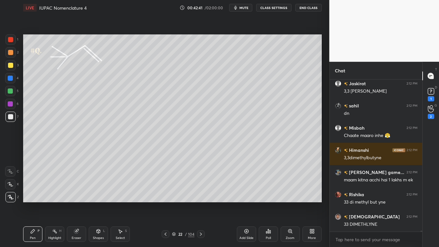
click at [12, 66] on div at bounding box center [10, 65] width 5 height 5
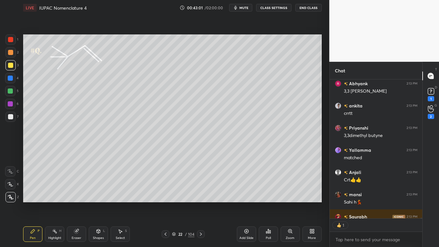
click at [174, 203] on icon at bounding box center [174, 234] width 4 height 4
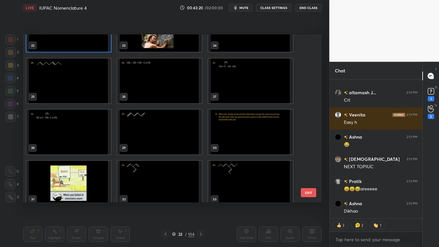
click at [167, 43] on img "grid" at bounding box center [159, 29] width 85 height 45
click at [166, 44] on img "grid" at bounding box center [159, 29] width 85 height 45
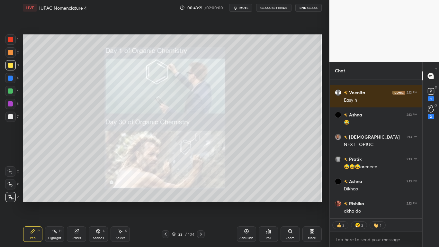
click at [166, 43] on img "grid" at bounding box center [159, 29] width 85 height 45
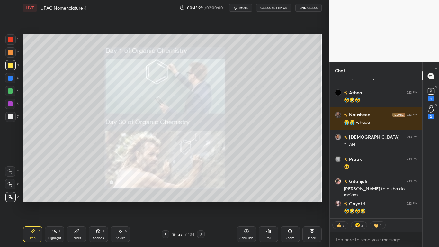
type textarea "x"
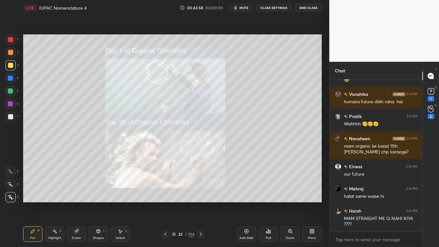
click at [270, 6] on button "CLASS SETTINGS" at bounding box center [273, 8] width 35 height 8
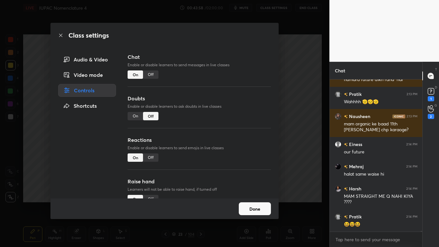
click at [143, 73] on div "Off" at bounding box center [150, 74] width 15 height 8
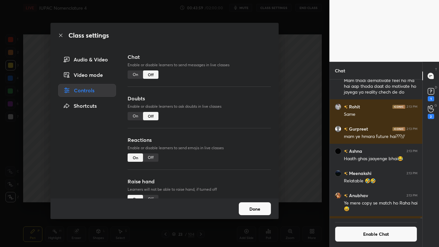
click at [251, 203] on button "Done" at bounding box center [255, 208] width 32 height 13
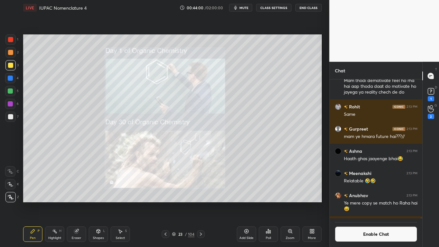
click at [201, 203] on icon at bounding box center [200, 233] width 5 height 5
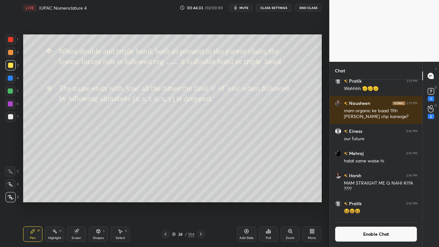
click at [14, 115] on div at bounding box center [10, 117] width 10 height 10
click at [12, 91] on div at bounding box center [10, 90] width 5 height 5
click at [359, 203] on button "Enable Chat" at bounding box center [376, 233] width 83 height 15
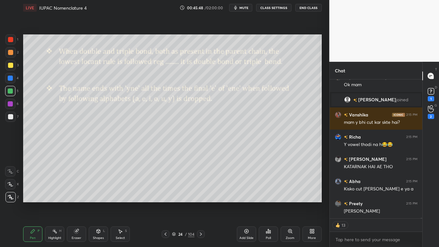
scroll to position [28769, 0]
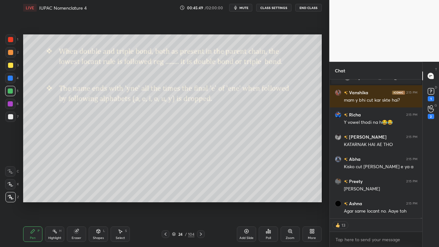
type textarea "x"
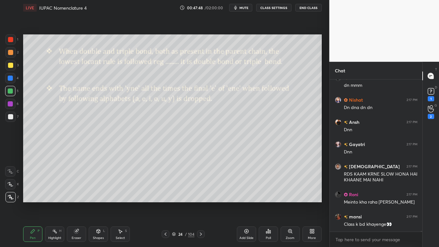
scroll to position [29917, 0]
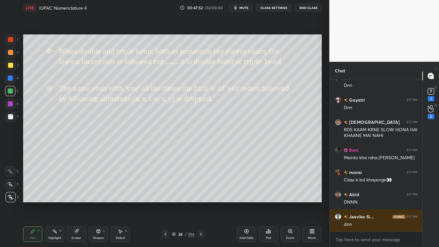
click at [11, 63] on div at bounding box center [10, 65] width 5 height 5
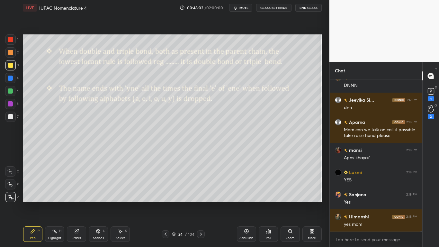
scroll to position [30056, 0]
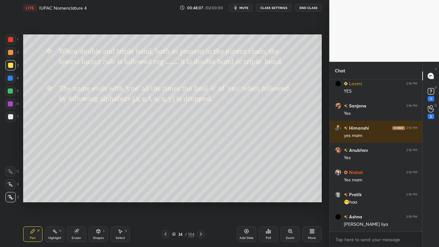
click at [278, 8] on button "CLASS SETTINGS" at bounding box center [273, 8] width 35 height 8
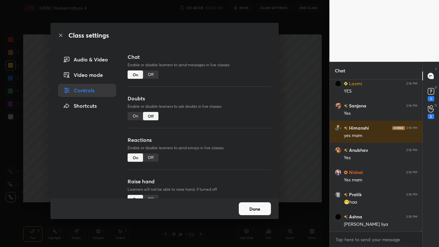
click at [151, 74] on div "Off" at bounding box center [150, 74] width 15 height 8
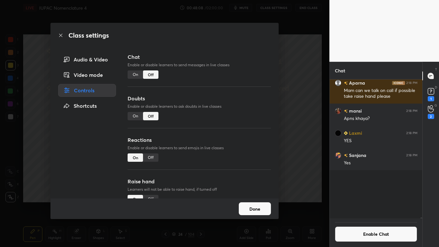
scroll to position [29553, 0]
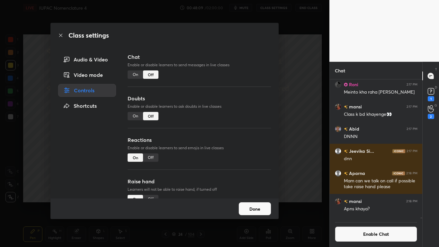
click at [252, 203] on button "Done" at bounding box center [255, 208] width 32 height 13
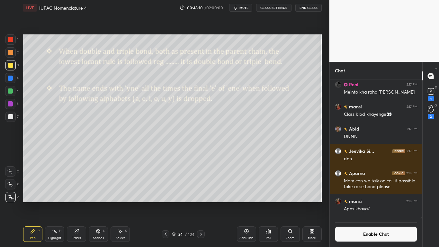
click at [173, 203] on icon at bounding box center [174, 234] width 4 height 4
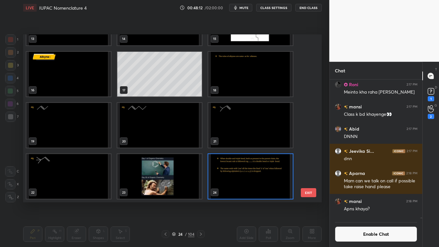
click at [307, 170] on div "13 14 15 16 17 18 19 20 21 22 23 24 25 26 27 28 29 30" at bounding box center [166, 118] width 287 height 168
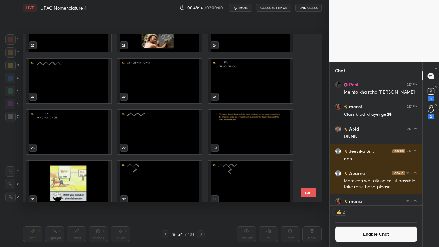
click at [82, 87] on img "grid" at bounding box center [68, 80] width 85 height 45
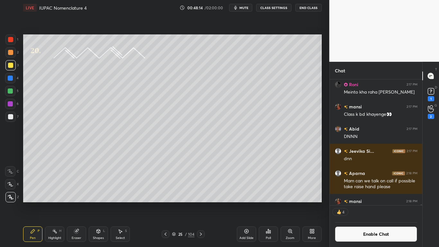
click at [83, 86] on img "grid" at bounding box center [68, 80] width 85 height 45
click at [355, 203] on button "Enable Chat" at bounding box center [376, 233] width 83 height 15
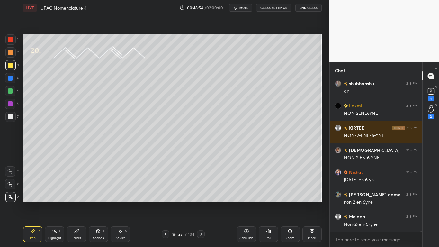
scroll to position [30004, 0]
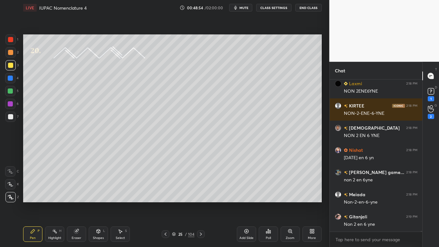
click at [270, 8] on button "CLASS SETTINGS" at bounding box center [273, 8] width 35 height 8
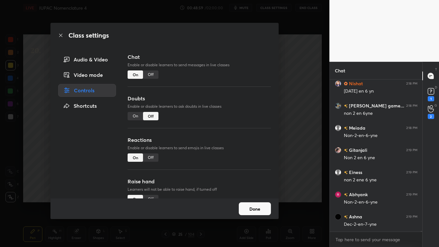
scroll to position [30093, 0]
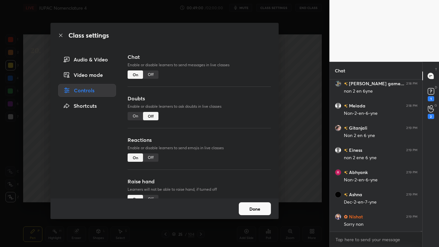
type textarea "x"
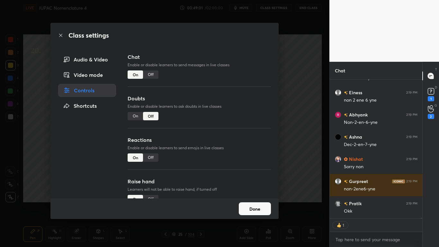
scroll to position [30195, 0]
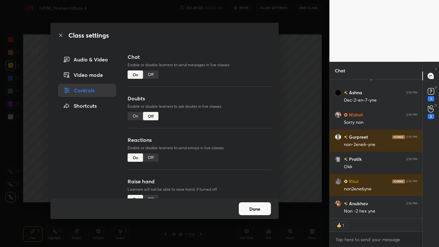
click at [151, 76] on div "Off" at bounding box center [150, 74] width 15 height 8
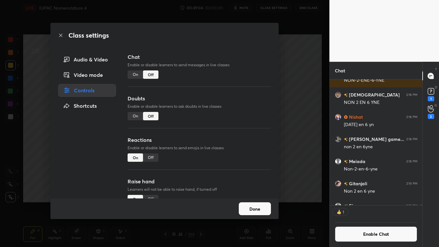
click at [259, 203] on button "Done" at bounding box center [255, 208] width 32 height 13
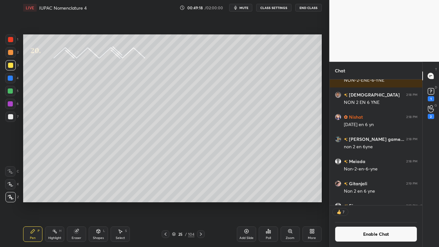
click at [11, 89] on div at bounding box center [10, 90] width 5 height 5
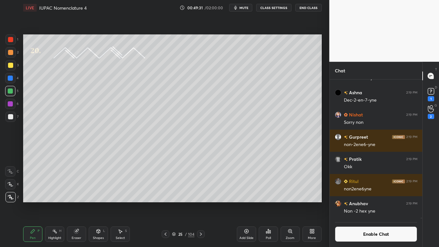
click at [82, 203] on div "Eraser" at bounding box center [76, 233] width 19 height 15
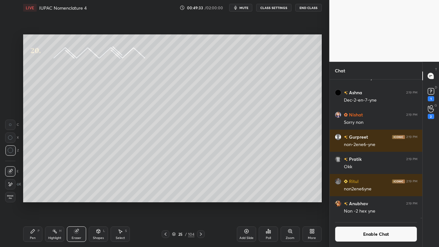
click at [34, 203] on icon at bounding box center [33, 231] width 4 height 4
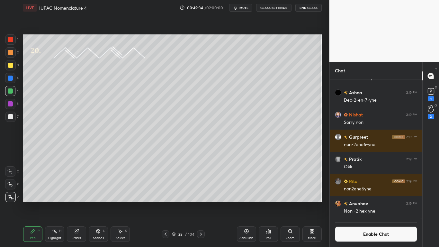
click at [10, 63] on div at bounding box center [10, 65] width 5 height 5
click at [75, 203] on icon at bounding box center [76, 231] width 4 height 4
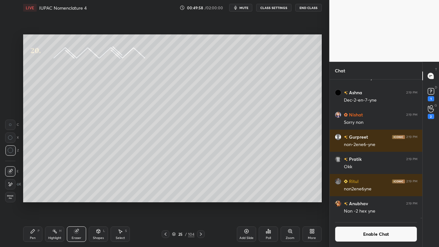
click at [38, 203] on div "P" at bounding box center [39, 230] width 2 height 3
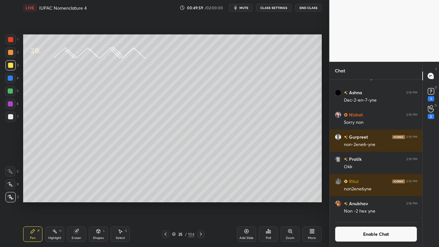
click at [116, 203] on div "Select S" at bounding box center [120, 233] width 19 height 15
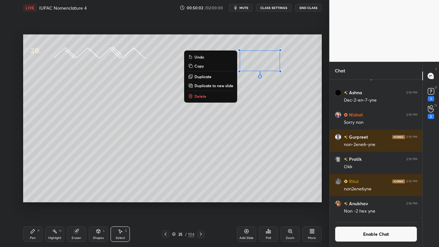
click at [31, 203] on icon at bounding box center [32, 230] width 5 height 5
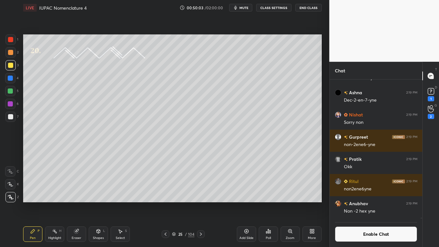
click at [11, 116] on div at bounding box center [10, 116] width 5 height 5
click at [30, 203] on div "Pen P" at bounding box center [32, 233] width 19 height 15
click at [11, 66] on div at bounding box center [10, 65] width 5 height 5
click at [76, 203] on div "Eraser" at bounding box center [76, 233] width 19 height 15
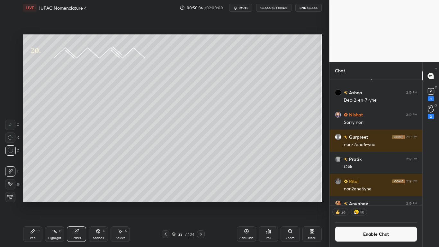
click at [34, 203] on icon at bounding box center [32, 230] width 5 height 5
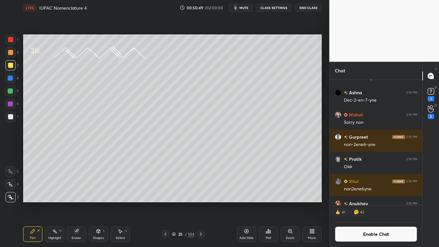
click at [353, 203] on button "Enable Chat" at bounding box center [376, 233] width 83 height 15
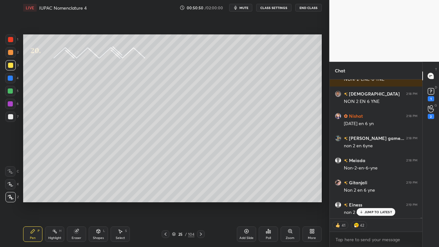
click at [373, 203] on p "JUMP TO LATEST" at bounding box center [378, 212] width 28 height 4
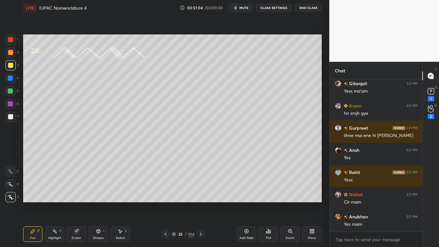
scroll to position [30358, 0]
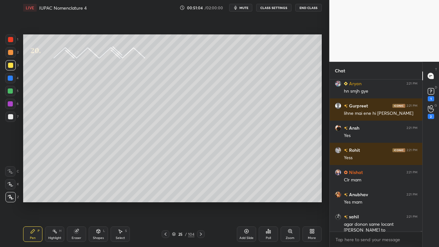
click at [10, 90] on div at bounding box center [10, 90] width 5 height 5
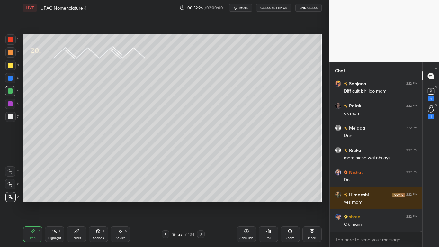
scroll to position [31513, 0]
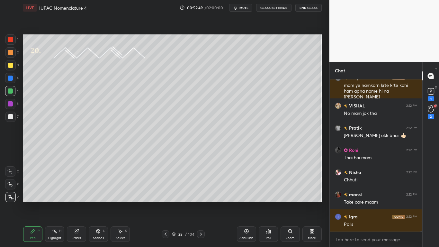
click at [11, 66] on div at bounding box center [10, 65] width 5 height 5
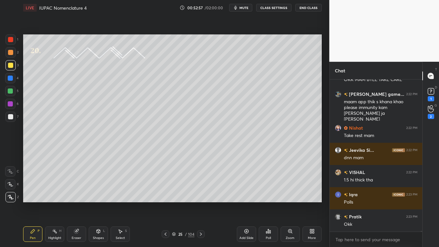
click at [175, 203] on icon at bounding box center [174, 234] width 4 height 4
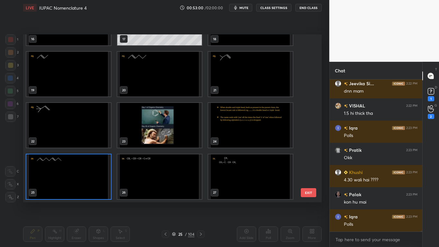
click at [170, 187] on img "grid" at bounding box center [159, 176] width 85 height 45
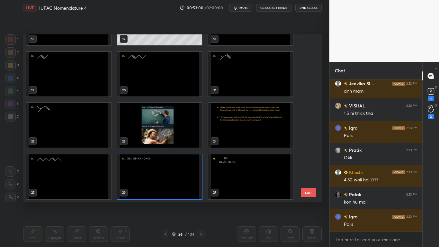
click at [171, 186] on img "grid" at bounding box center [159, 176] width 85 height 45
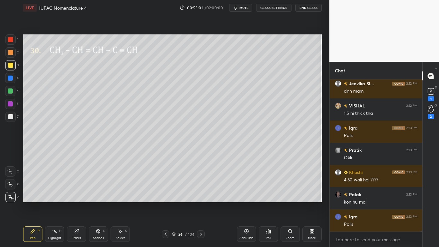
click at [172, 186] on img "grid" at bounding box center [159, 176] width 85 height 45
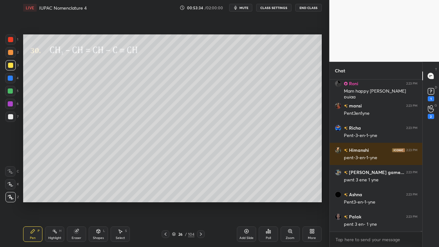
click at [11, 65] on div at bounding box center [10, 65] width 5 height 5
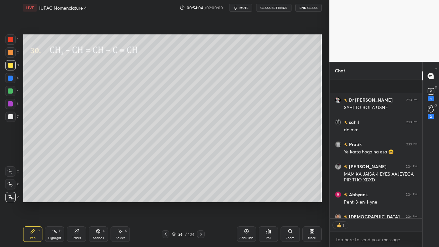
scroll to position [33508, 0]
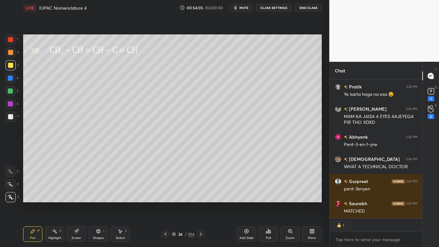
click at [10, 65] on div at bounding box center [10, 65] width 5 height 5
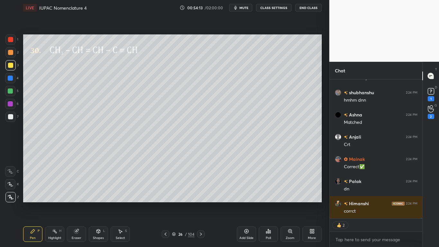
scroll to position [33752, 0]
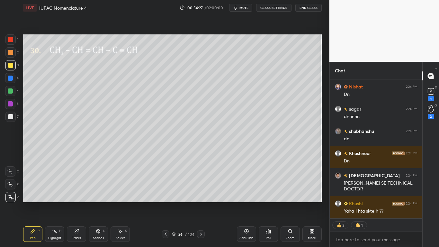
type textarea "x"
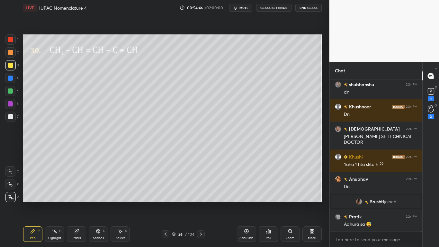
scroll to position [32908, 0]
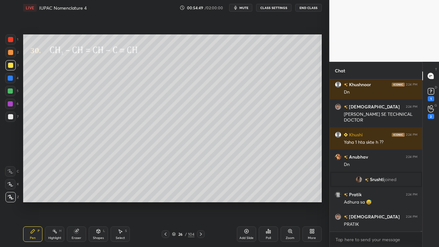
click at [12, 63] on div at bounding box center [10, 65] width 5 height 5
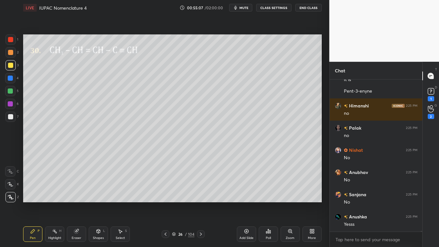
scroll to position [33152, 0]
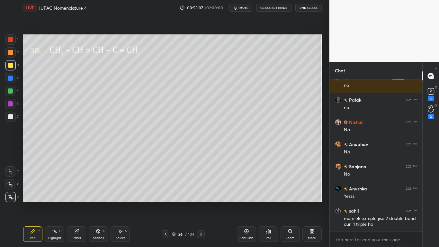
click at [176, 203] on div "26 / 104" at bounding box center [183, 234] width 22 height 6
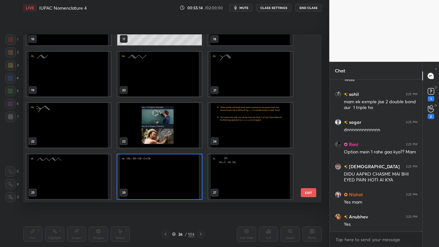
scroll to position [33218, 0]
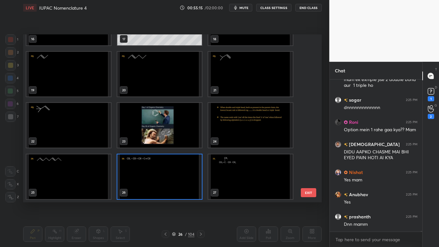
click at [176, 180] on img "grid" at bounding box center [159, 176] width 85 height 45
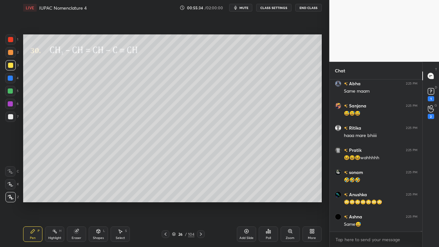
scroll to position [33551, 0]
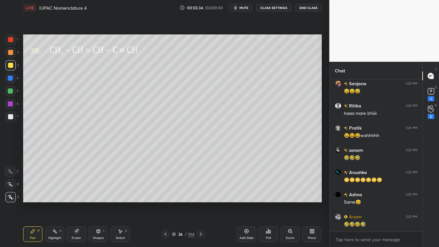
click at [201, 203] on icon at bounding box center [200, 233] width 5 height 5
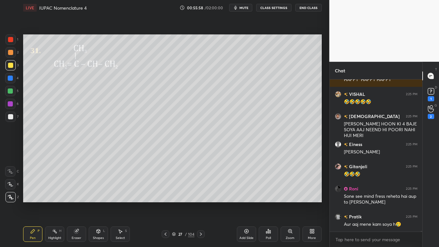
scroll to position [33884, 0]
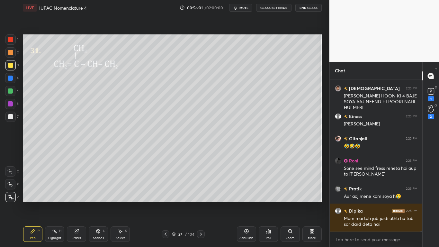
click at [11, 65] on div at bounding box center [10, 65] width 5 height 5
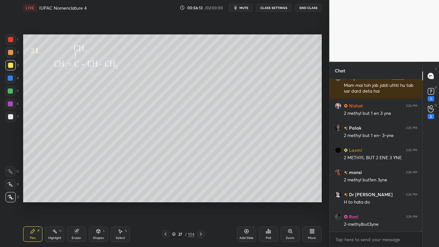
scroll to position [34055, 0]
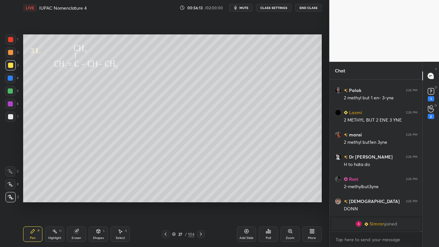
click at [274, 9] on button "CLASS SETTINGS" at bounding box center [273, 8] width 35 height 8
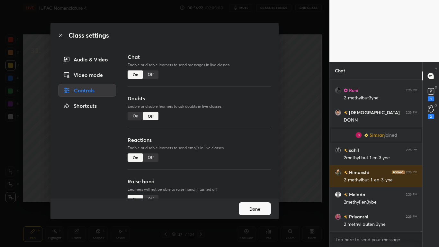
scroll to position [33909, 0]
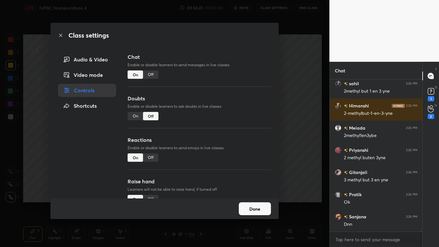
click at [150, 76] on div "Off" at bounding box center [150, 74] width 15 height 8
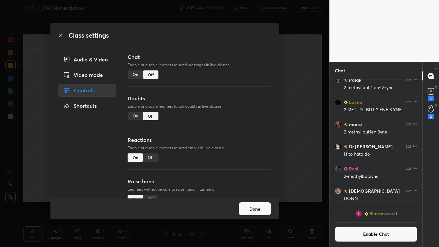
click at [251, 203] on button "Done" at bounding box center [255, 208] width 32 height 13
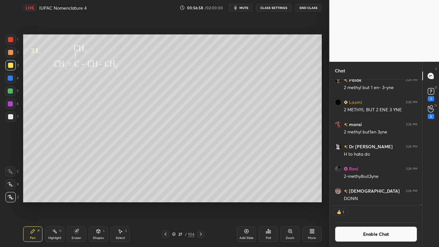
scroll to position [124, 91]
click at [368, 203] on button "Enable Chat" at bounding box center [376, 233] width 83 height 15
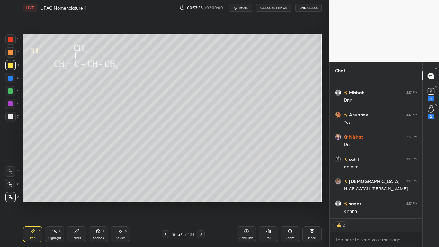
scroll to position [34797, 0]
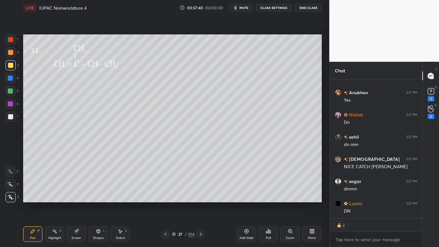
click at [10, 66] on div at bounding box center [10, 65] width 5 height 5
type textarea "x"
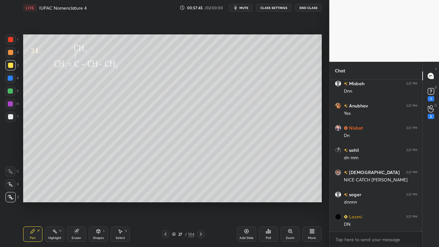
scroll to position [34784, 0]
click at [199, 203] on icon at bounding box center [200, 233] width 5 height 5
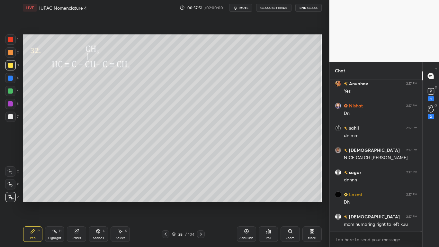
click at [55, 203] on icon at bounding box center [54, 230] width 5 height 5
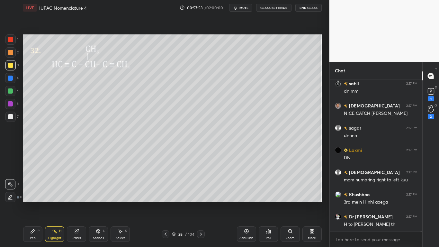
click at [29, 203] on div "Pen P" at bounding box center [32, 233] width 19 height 15
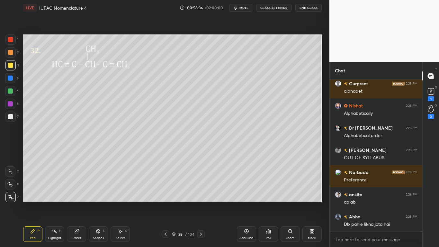
click at [269, 7] on button "CLASS SETTINGS" at bounding box center [273, 8] width 35 height 8
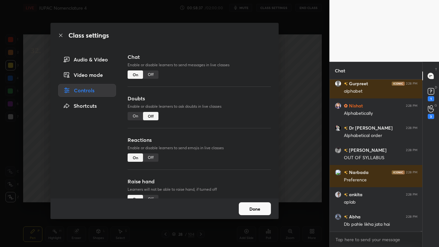
click at [152, 75] on div "Off" at bounding box center [150, 74] width 15 height 8
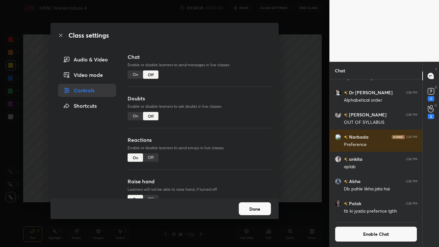
click at [248, 203] on button "Done" at bounding box center [255, 208] width 32 height 13
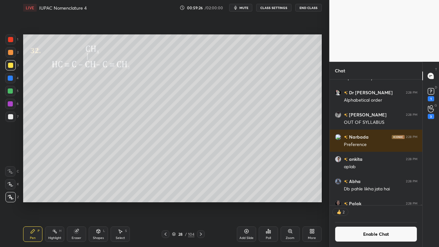
scroll to position [35683, 0]
click at [370, 203] on button "Enable Chat" at bounding box center [376, 233] width 83 height 15
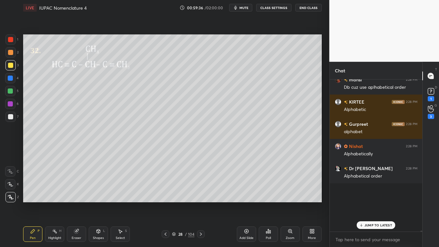
scroll to position [150, 91]
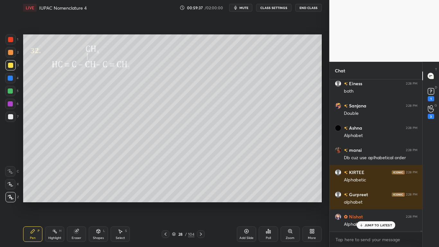
click at [375, 203] on p "JUMP TO LATEST" at bounding box center [378, 225] width 28 height 4
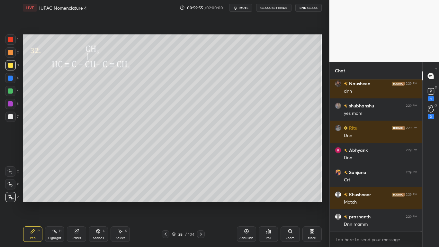
scroll to position [36014, 0]
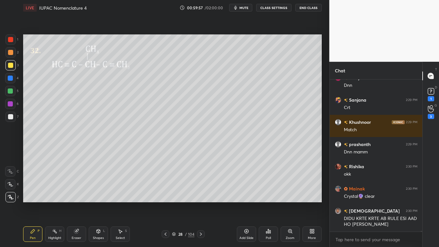
click at [176, 203] on icon at bounding box center [174, 234] width 4 height 4
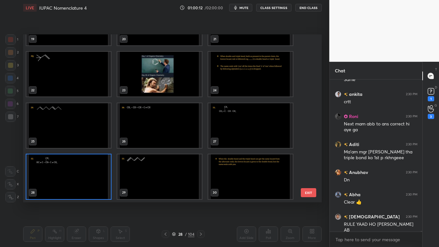
scroll to position [36409, 0]
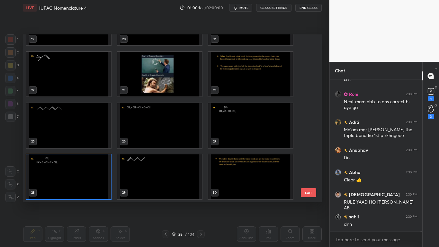
click at [238, 183] on img "grid" at bounding box center [250, 176] width 85 height 45
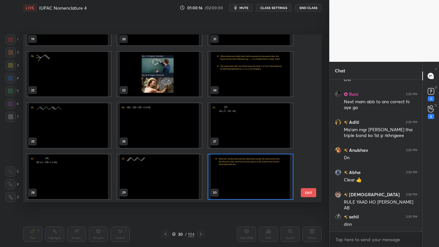
click at [237, 183] on img "grid" at bounding box center [250, 176] width 85 height 45
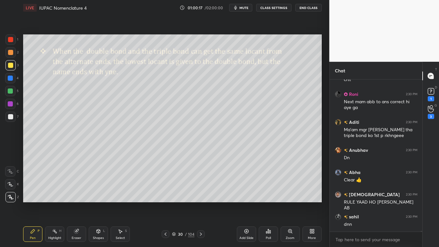
click at [237, 184] on img "grid" at bounding box center [250, 176] width 85 height 45
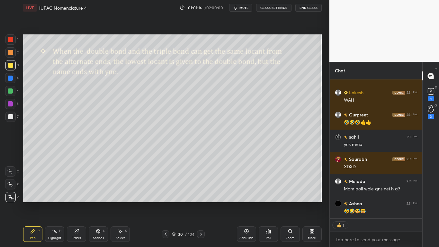
scroll to position [37183, 0]
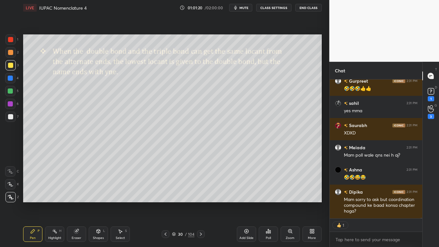
type textarea "x"
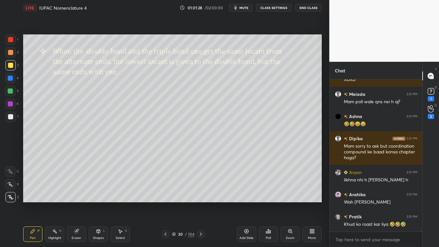
scroll to position [37259, 0]
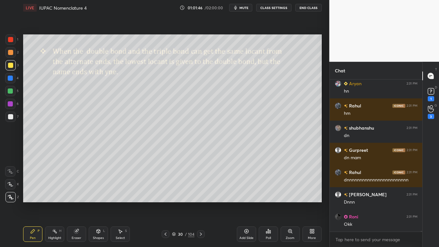
click at [165, 203] on icon at bounding box center [165, 233] width 5 height 5
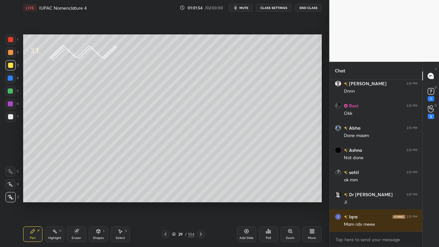
click at [201, 203] on icon at bounding box center [201, 233] width 2 height 3
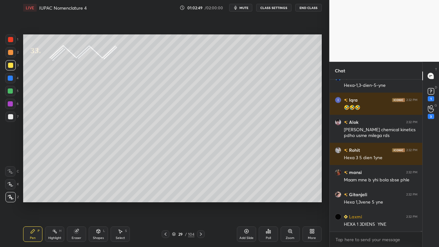
click at [273, 8] on button "CLASS SETTINGS" at bounding box center [273, 8] width 35 height 8
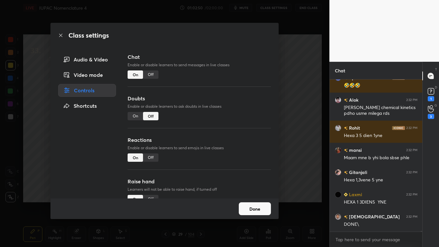
click at [152, 73] on div "Off" at bounding box center [150, 74] width 15 height 8
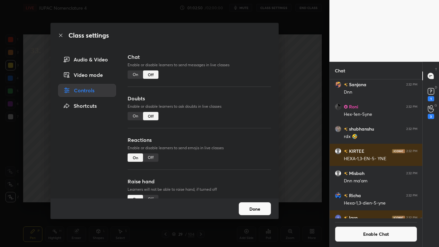
click at [270, 203] on button "Done" at bounding box center [255, 208] width 32 height 13
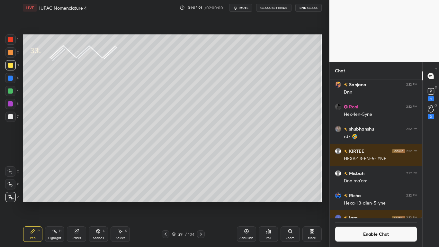
click at [371, 203] on button "Enable Chat" at bounding box center [376, 233] width 83 height 15
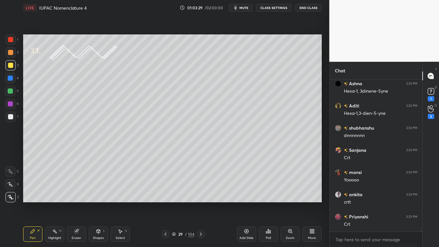
scroll to position [37996, 0]
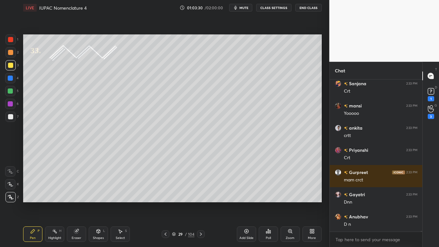
click at [8, 116] on div at bounding box center [10, 116] width 5 height 5
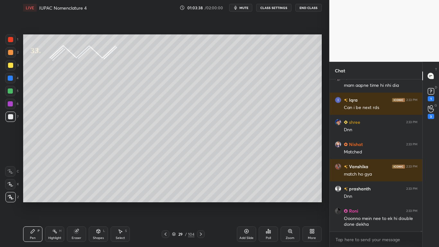
scroll to position [38224, 0]
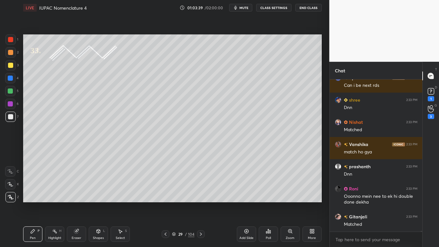
click at [11, 65] on div at bounding box center [10, 65] width 5 height 5
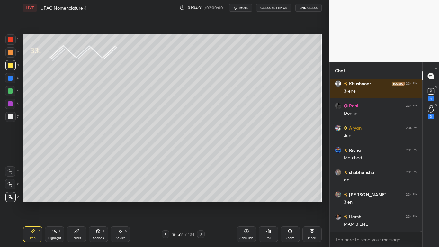
scroll to position [38984, 0]
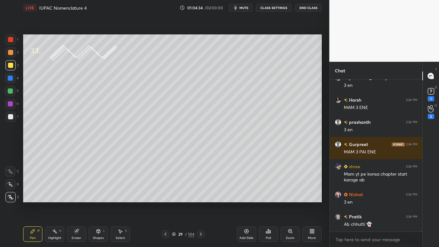
click at [81, 203] on div "Eraser" at bounding box center [76, 233] width 19 height 15
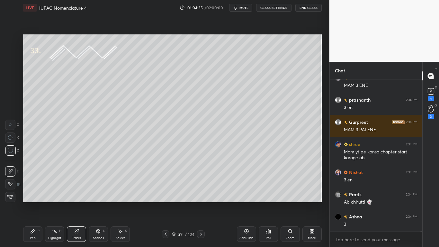
scroll to position [39122, 0]
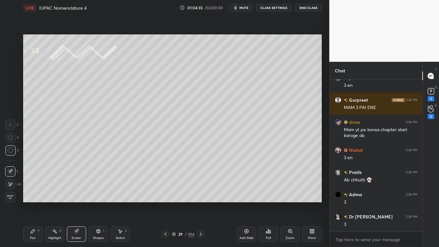
click at [36, 203] on div "Pen P" at bounding box center [32, 233] width 19 height 15
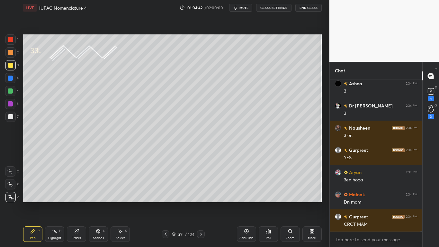
scroll to position [39255, 0]
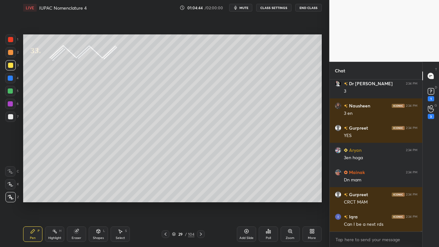
click at [9, 64] on div at bounding box center [10, 65] width 5 height 5
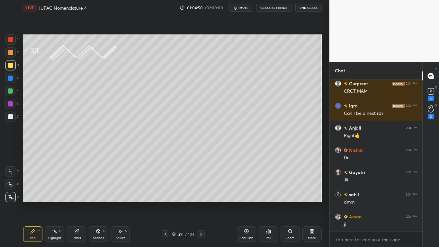
scroll to position [39388, 0]
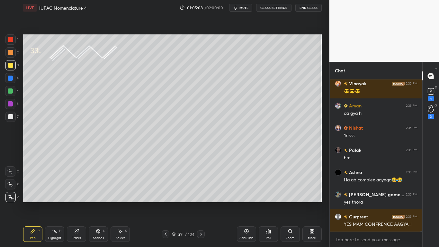
click at [174, 203] on icon at bounding box center [174, 234] width 4 height 4
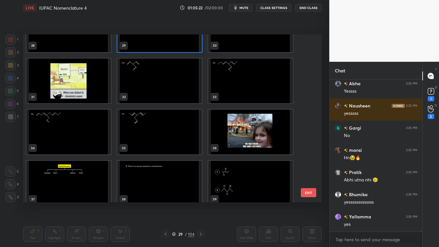
click at [151, 94] on img "grid" at bounding box center [159, 80] width 85 height 45
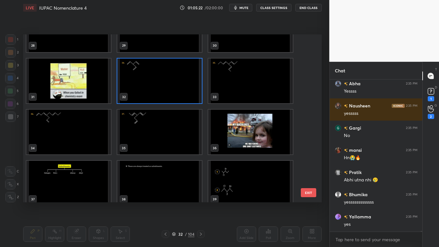
click at [153, 94] on img "grid" at bounding box center [159, 80] width 85 height 45
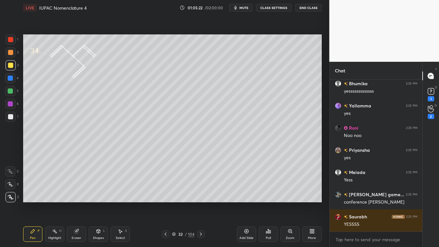
click at [152, 95] on img "grid" at bounding box center [159, 80] width 85 height 45
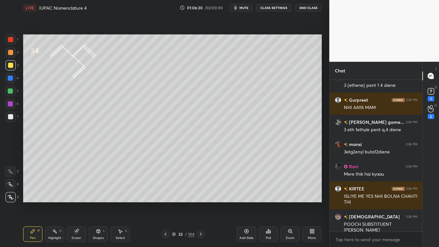
click at [274, 7] on button "CLASS SETTINGS" at bounding box center [273, 8] width 35 height 8
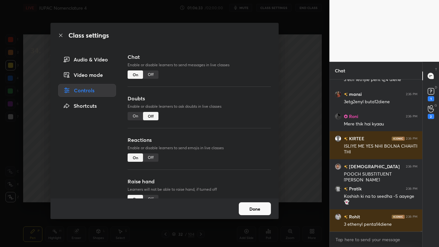
scroll to position [42822, 0]
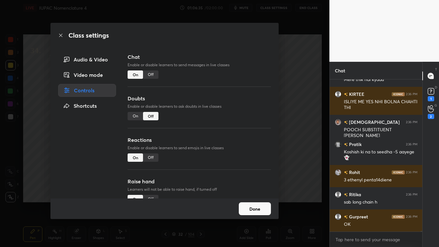
click at [152, 78] on div "Off" at bounding box center [150, 74] width 15 height 8
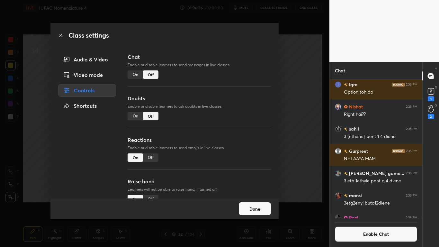
click at [248, 203] on button "Done" at bounding box center [255, 208] width 32 height 13
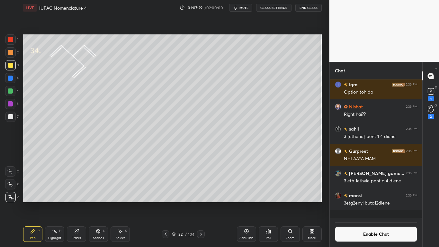
scroll to position [41409, 0]
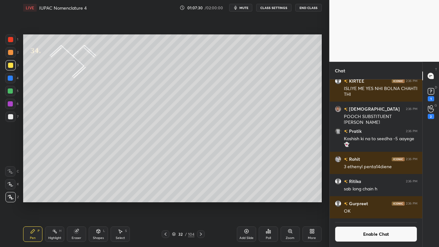
click at [12, 117] on div at bounding box center [10, 116] width 5 height 5
click at [12, 66] on div at bounding box center [10, 65] width 5 height 5
click at [11, 90] on div at bounding box center [10, 90] width 5 height 5
click at [361, 203] on button "Enable Chat" at bounding box center [376, 233] width 83 height 15
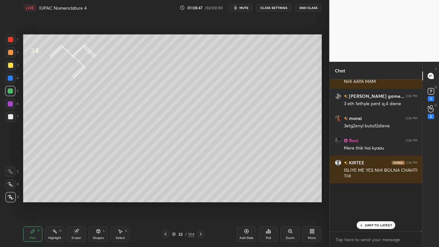
scroll to position [150, 91]
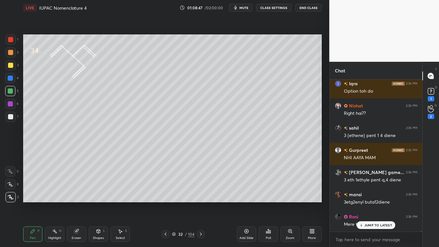
click at [372, 203] on p "JUMP TO LATEST" at bounding box center [378, 225] width 28 height 4
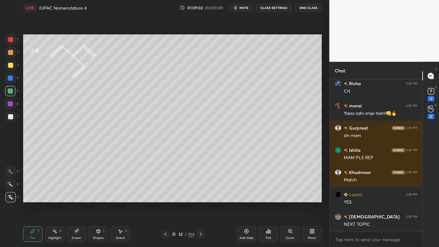
scroll to position [41595, 0]
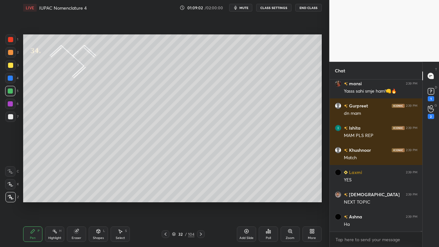
click at [120, 203] on icon at bounding box center [121, 231] width 4 height 4
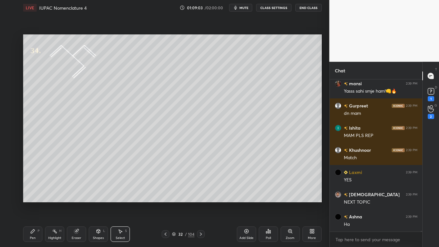
scroll to position [41640, 0]
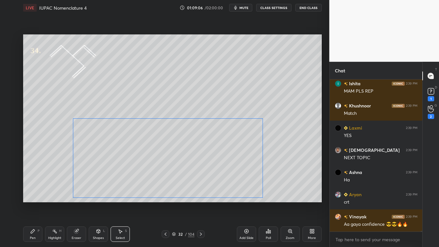
click at [232, 180] on div "0 ° Undo Copy Duplicate Duplicate to new slide Delete" at bounding box center [172, 118] width 299 height 168
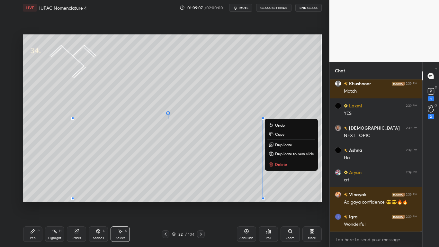
click at [38, 203] on div "Pen P" at bounding box center [32, 233] width 19 height 15
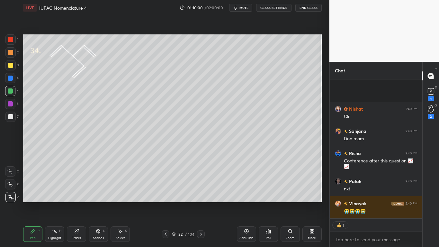
scroll to position [42479, 0]
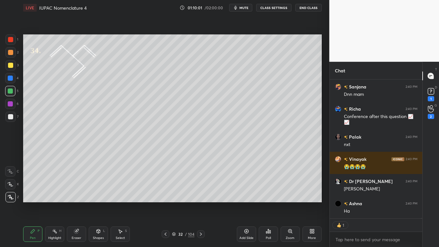
type textarea "x"
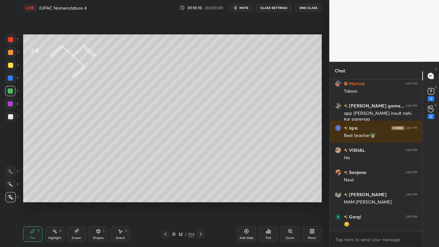
scroll to position [42732, 0]
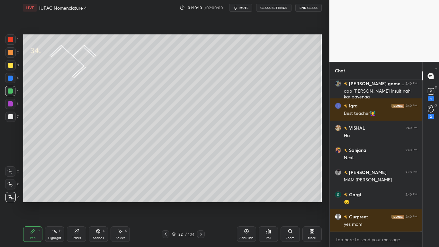
click at [12, 67] on div at bounding box center [10, 65] width 5 height 5
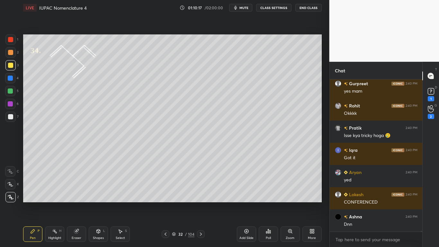
scroll to position [42893, 0]
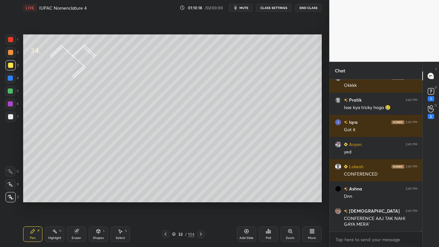
click at [199, 203] on icon at bounding box center [200, 233] width 5 height 5
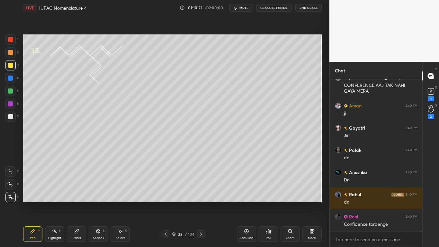
click at [201, 203] on icon at bounding box center [200, 233] width 5 height 5
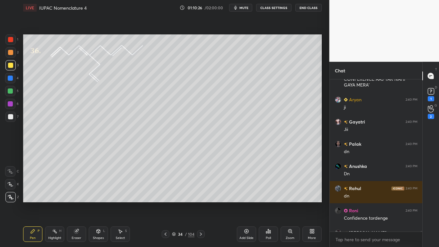
click at [203, 203] on icon at bounding box center [200, 233] width 5 height 5
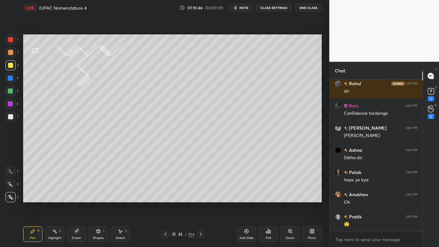
scroll to position [42666, 0]
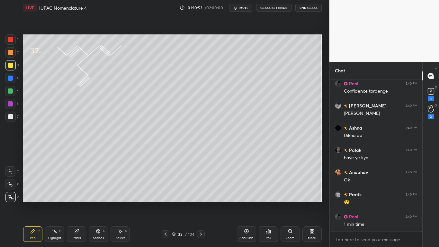
click at [276, 9] on button "CLASS SETTINGS" at bounding box center [273, 8] width 35 height 8
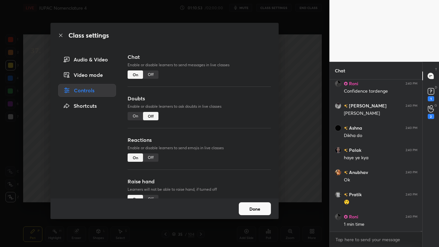
click at [152, 75] on div "Off" at bounding box center [150, 74] width 15 height 8
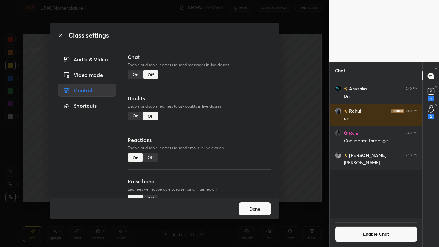
scroll to position [137, 91]
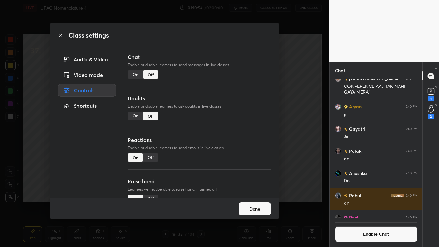
click at [255, 203] on button "Done" at bounding box center [255, 208] width 32 height 13
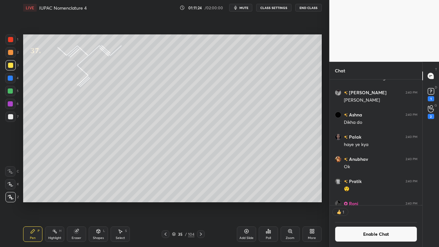
scroll to position [124, 91]
click at [378, 203] on button "Enable Chat" at bounding box center [376, 233] width 83 height 15
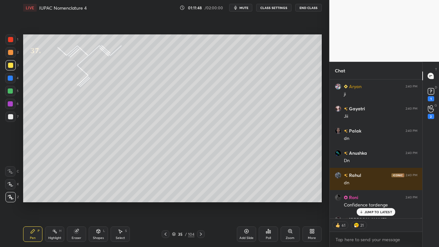
click at [375, 203] on div "JUMP TO LATEST" at bounding box center [376, 212] width 39 height 8
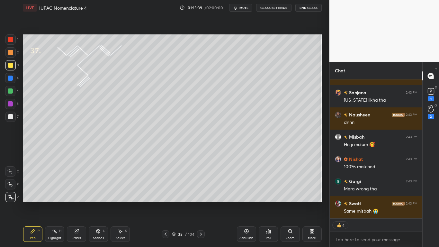
scroll to position [43869, 0]
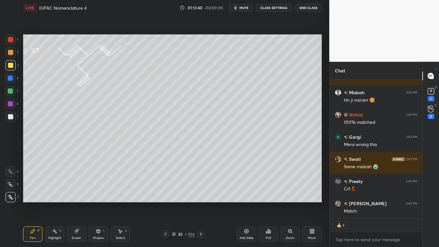
click at [10, 116] on div at bounding box center [10, 116] width 5 height 5
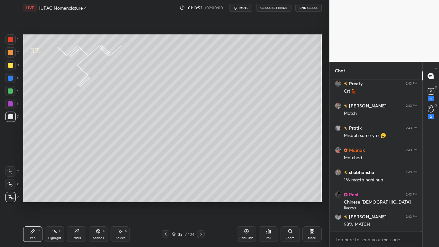
scroll to position [43989, 0]
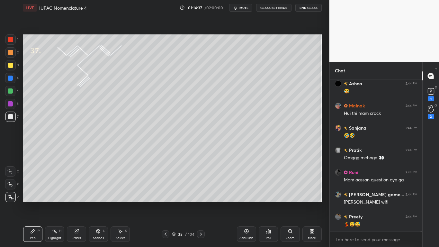
click at [174, 203] on icon at bounding box center [173, 233] width 3 height 2
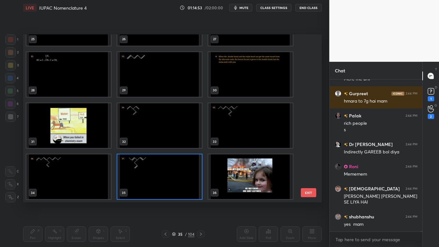
click at [81, 125] on img "grid" at bounding box center [68, 125] width 85 height 45
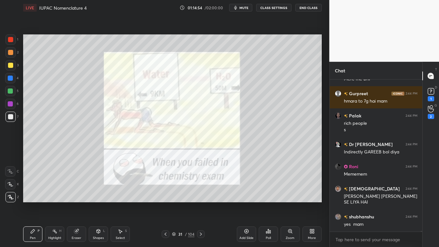
click at [81, 125] on img "grid" at bounding box center [68, 125] width 85 height 45
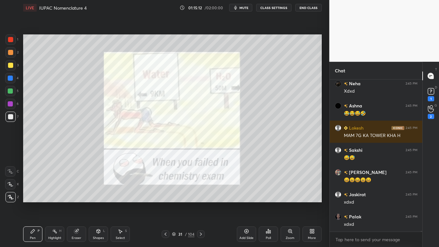
click at [172, 203] on icon at bounding box center [174, 234] width 4 height 4
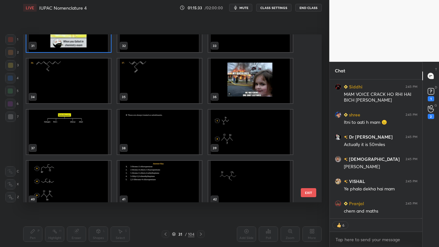
click at [63, 136] on img "grid" at bounding box center [68, 132] width 85 height 45
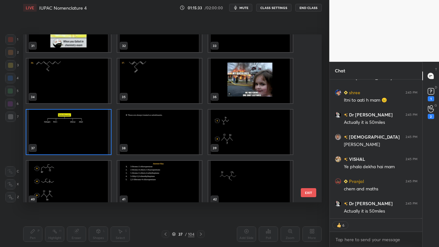
click at [63, 136] on img "grid" at bounding box center [68, 132] width 85 height 45
type textarea "x"
click at [63, 136] on img "grid" at bounding box center [68, 132] width 85 height 45
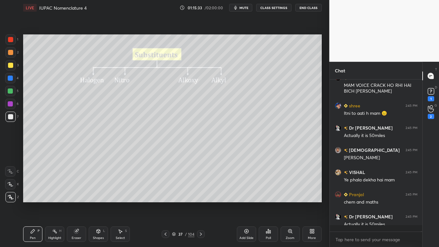
click at [63, 136] on img "grid" at bounding box center [68, 132] width 85 height 45
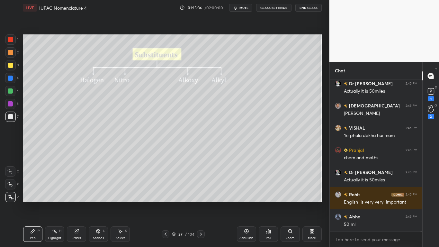
click at [271, 5] on button "CLASS SETTINGS" at bounding box center [273, 8] width 35 height 8
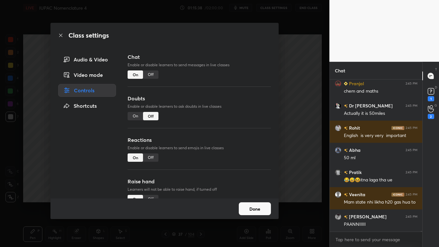
click at [151, 76] on div "Off" at bounding box center [150, 74] width 15 height 8
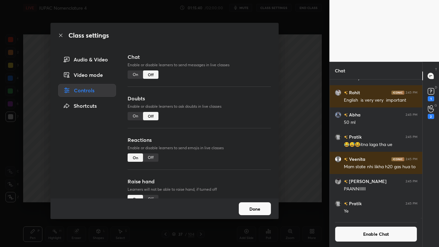
click at [262, 203] on div "Class settings Audio & Video Video mode Controls Shortcuts Chat Enable or disab…" at bounding box center [164, 123] width 329 height 247
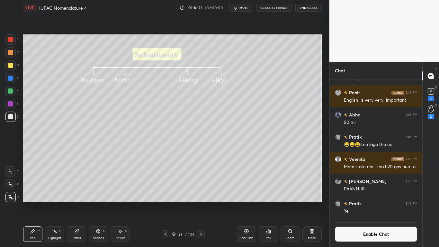
click at [9, 90] on div at bounding box center [10, 90] width 5 height 5
click at [9, 113] on div at bounding box center [10, 117] width 10 height 10
click at [7, 116] on div at bounding box center [10, 117] width 10 height 10
click at [362, 203] on button "Enable Chat" at bounding box center [376, 233] width 83 height 15
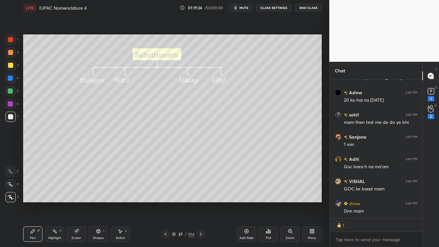
scroll to position [46396, 0]
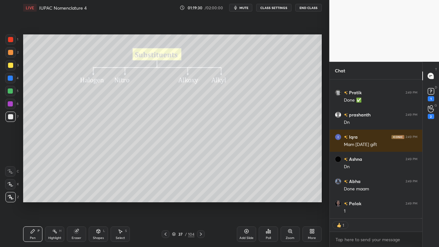
type textarea "x"
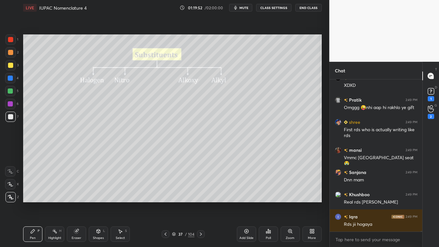
click at [10, 65] on div at bounding box center [10, 65] width 5 height 5
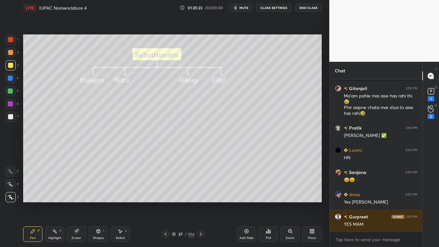
click at [8, 65] on div at bounding box center [10, 65] width 5 height 5
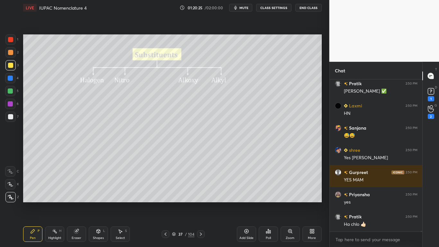
scroll to position [46981, 0]
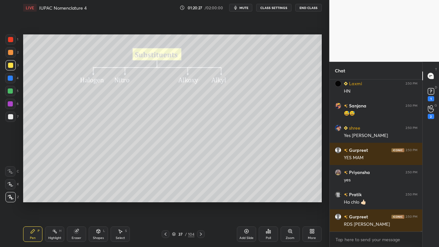
click at [175, 203] on div "37 / 104" at bounding box center [183, 234] width 22 height 6
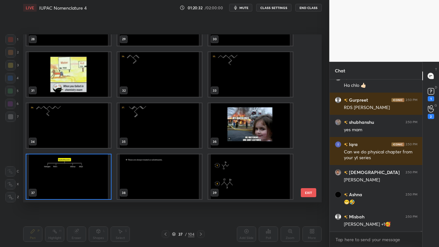
click at [247, 185] on img "grid" at bounding box center [250, 176] width 85 height 45
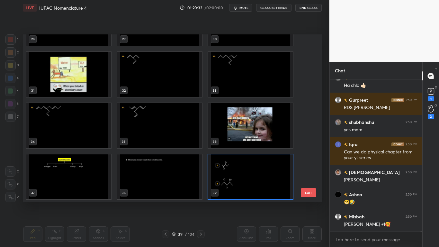
click at [247, 185] on img "grid" at bounding box center [250, 176] width 85 height 45
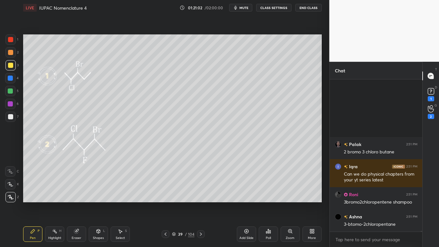
scroll to position [47475, 0]
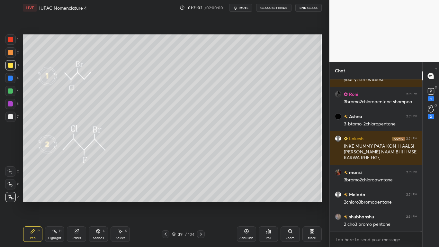
click at [270, 6] on button "CLASS SETTINGS" at bounding box center [273, 8] width 35 height 8
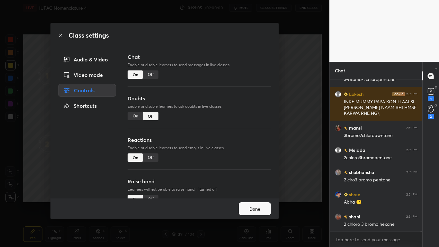
click at [152, 76] on div "Off" at bounding box center [150, 74] width 15 height 8
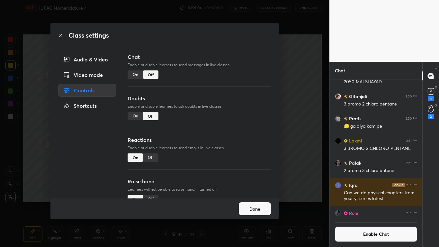
click at [246, 203] on button "Done" at bounding box center [255, 208] width 32 height 13
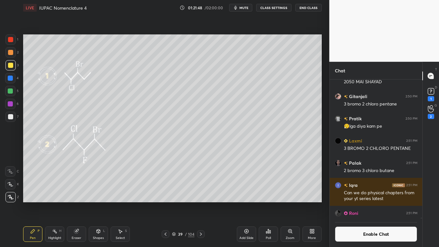
click at [358, 203] on button "Enable Chat" at bounding box center [376, 233] width 83 height 15
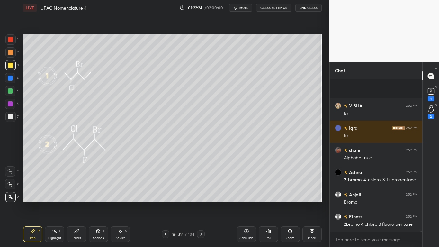
scroll to position [47743, 0]
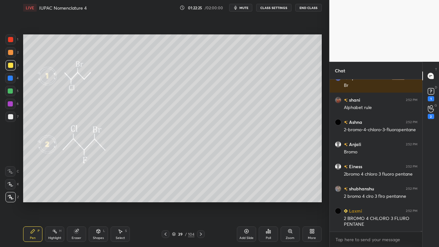
click at [11, 91] on div at bounding box center [10, 90] width 5 height 5
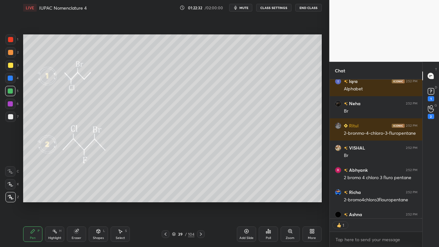
scroll to position [137, 91]
click at [74, 203] on div "Eraser" at bounding box center [76, 233] width 19 height 15
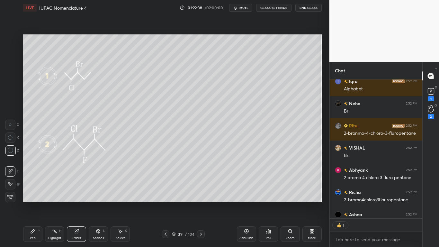
click at [22, 203] on div "LIVE IUPAC Nomenclature 4 01:22:38 / 02:00:00 mute CLASS SETTINGS End Class Set…" at bounding box center [173, 123] width 304 height 247
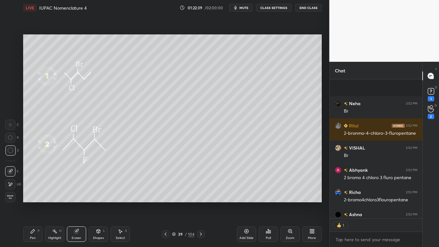
scroll to position [47939, 0]
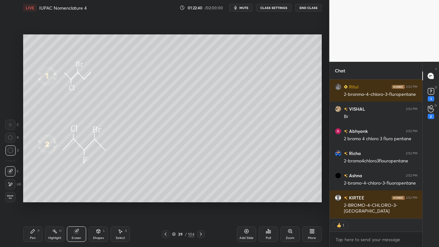
click at [30, 203] on div "Pen" at bounding box center [33, 237] width 6 height 3
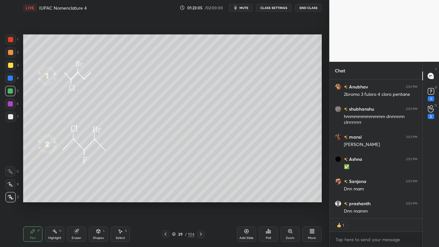
scroll to position [48195, 0]
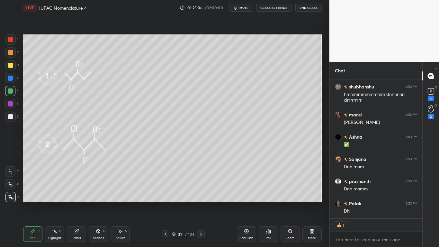
click at [174, 203] on icon at bounding box center [174, 234] width 4 height 4
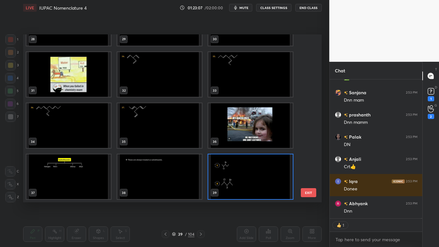
type textarea "x"
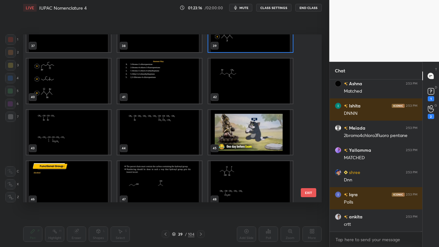
click at [93, 96] on img "grid" at bounding box center [68, 80] width 85 height 45
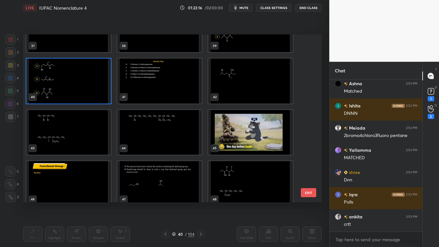
click at [93, 95] on img "grid" at bounding box center [68, 80] width 85 height 45
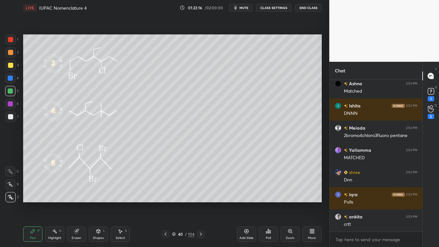
click at [94, 94] on img "grid" at bounding box center [68, 80] width 85 height 45
click at [94, 95] on img "grid" at bounding box center [68, 80] width 85 height 45
click at [9, 64] on div at bounding box center [10, 65] width 5 height 5
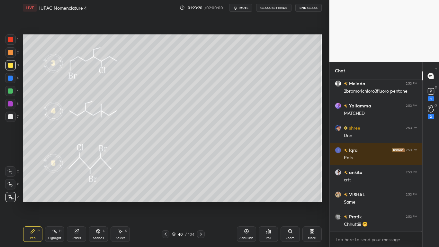
click at [199, 203] on icon at bounding box center [200, 233] width 5 height 5
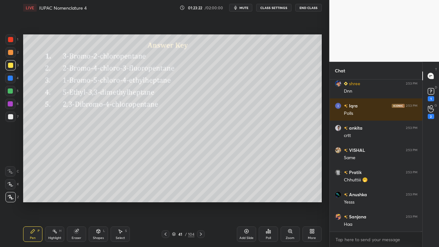
click at [200, 203] on icon at bounding box center [200, 233] width 5 height 5
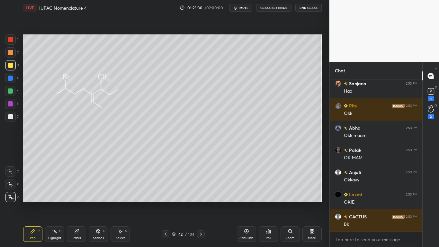
click at [274, 6] on button "CLASS SETTINGS" at bounding box center [273, 8] width 35 height 8
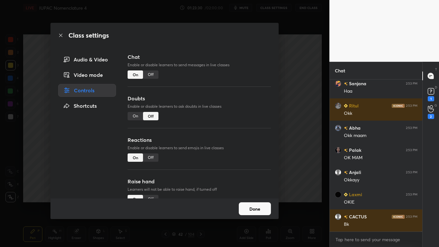
click at [152, 73] on div "Off" at bounding box center [150, 74] width 15 height 8
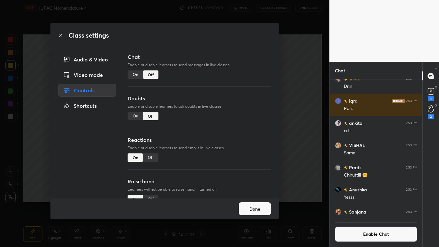
click at [256, 203] on button "Done" at bounding box center [255, 208] width 32 height 13
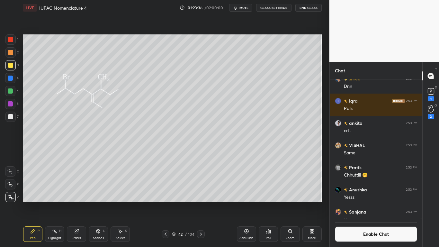
click at [175, 203] on icon at bounding box center [174, 234] width 4 height 4
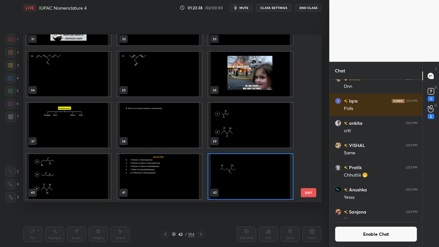
click at [81, 179] on img "grid" at bounding box center [68, 176] width 85 height 45
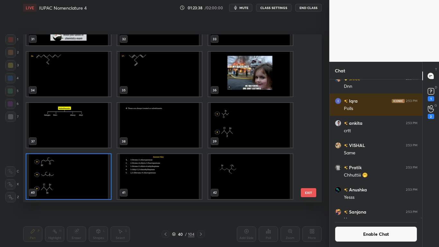
click at [83, 177] on img "grid" at bounding box center [68, 176] width 85 height 45
click at [84, 178] on img "grid" at bounding box center [68, 176] width 85 height 45
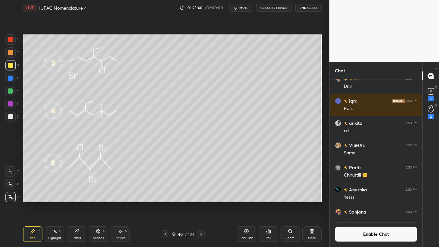
click at [200, 203] on icon at bounding box center [200, 233] width 5 height 5
click at [165, 203] on icon at bounding box center [165, 233] width 5 height 5
click at [197, 203] on div at bounding box center [201, 234] width 8 height 8
click at [201, 203] on icon at bounding box center [200, 233] width 5 height 5
click at [372, 203] on button "Enable Chat" at bounding box center [376, 233] width 83 height 15
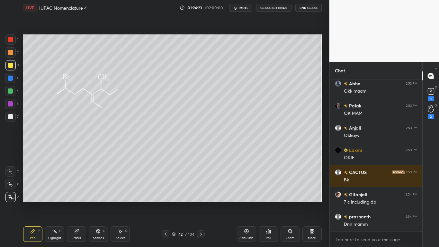
scroll to position [48327, 0]
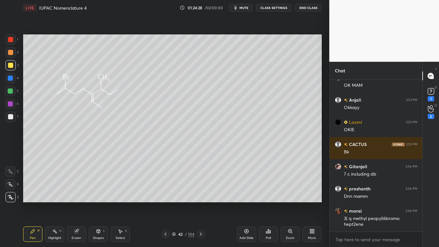
click at [175, 203] on icon at bounding box center [173, 233] width 3 height 2
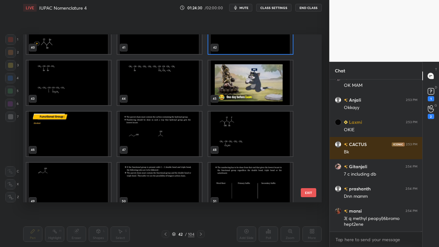
scroll to position [695, 0]
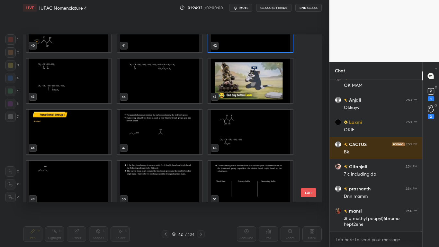
click at [269, 44] on img "grid" at bounding box center [250, 29] width 85 height 45
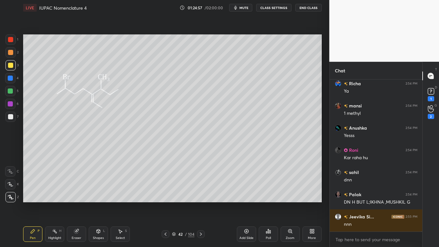
scroll to position [48599, 0]
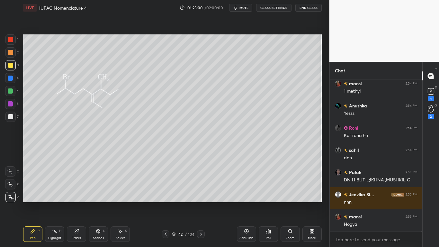
click at [273, 9] on button "CLASS SETTINGS" at bounding box center [273, 8] width 35 height 8
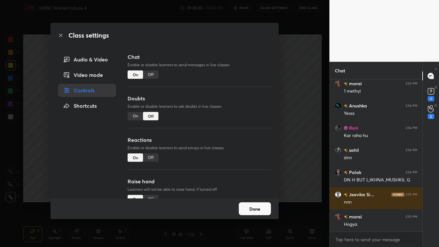
scroll to position [48622, 0]
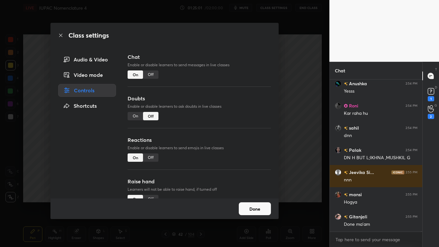
type textarea "x"
click at [152, 75] on div "Off" at bounding box center [150, 74] width 15 height 8
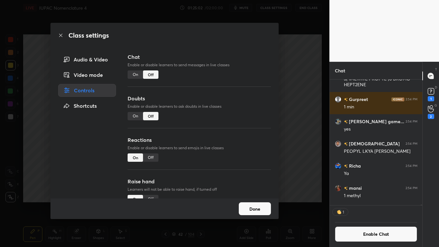
scroll to position [124, 91]
click at [248, 203] on button "Done" at bounding box center [255, 208] width 32 height 13
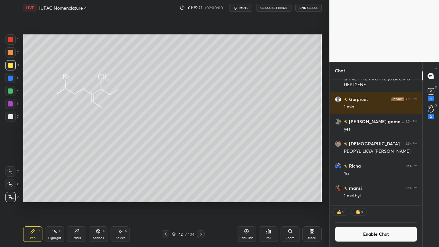
click at [11, 94] on div at bounding box center [10, 91] width 10 height 10
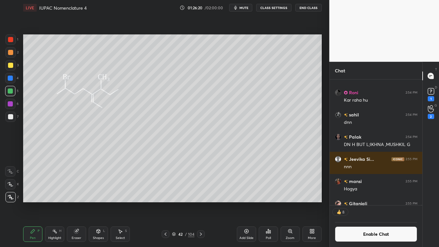
click at [356, 203] on button "Enable Chat" at bounding box center [376, 233] width 83 height 15
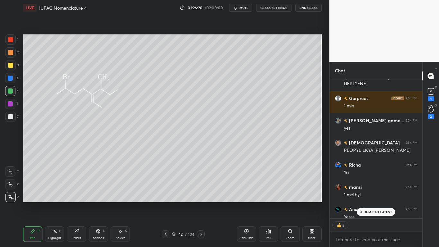
click at [374, 203] on p "JUMP TO LATEST" at bounding box center [378, 212] width 28 height 4
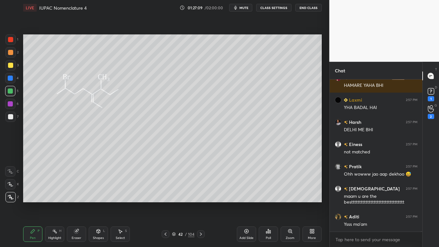
scroll to position [49333, 0]
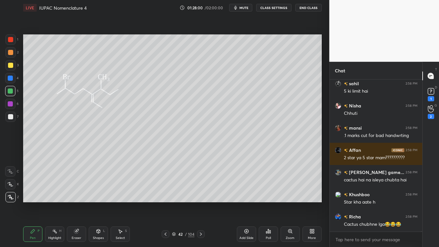
click at [174, 203] on div "42 / 104" at bounding box center [183, 234] width 43 height 8
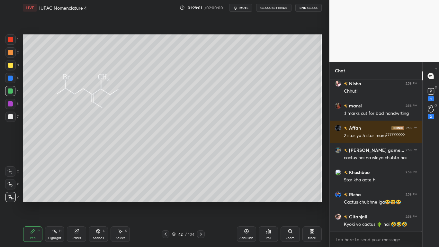
click at [175, 203] on icon at bounding box center [174, 234] width 4 height 4
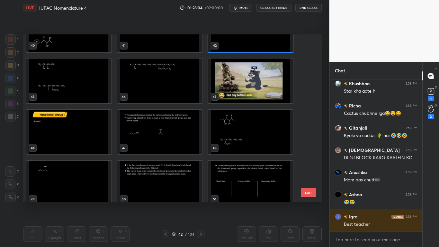
click at [84, 89] on img "grid" at bounding box center [68, 80] width 85 height 45
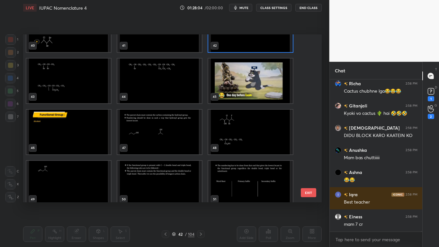
click at [83, 93] on img "grid" at bounding box center [68, 80] width 85 height 45
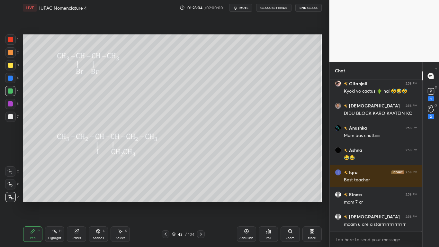
click at [82, 93] on img "grid" at bounding box center [68, 80] width 85 height 45
click at [83, 93] on img "grid" at bounding box center [68, 80] width 85 height 45
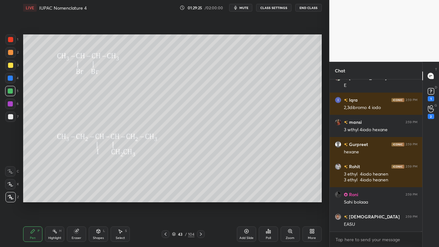
scroll to position [52309, 0]
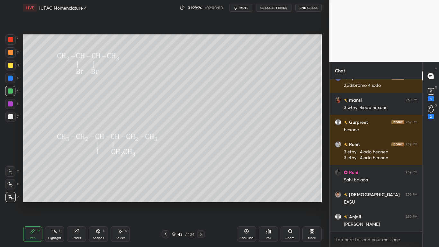
click at [173, 203] on icon at bounding box center [173, 233] width 3 height 2
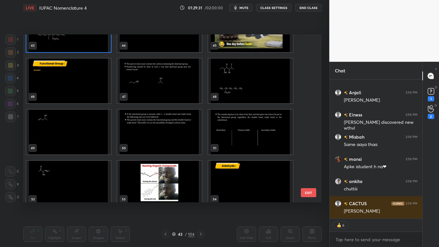
scroll to position [52456, 0]
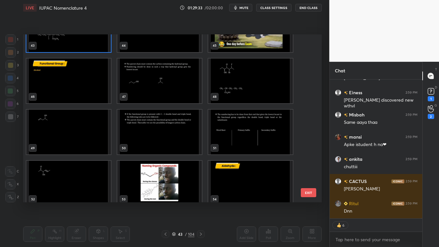
click at [305, 191] on button "EXIT" at bounding box center [308, 192] width 15 height 9
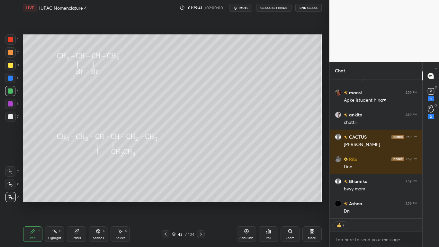
scroll to position [52589, 0]
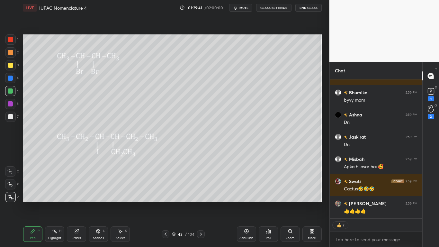
click at [201, 203] on icon at bounding box center [200, 233] width 5 height 5
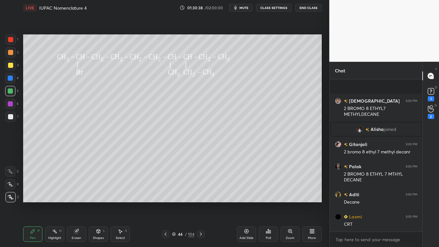
scroll to position [52000, 0]
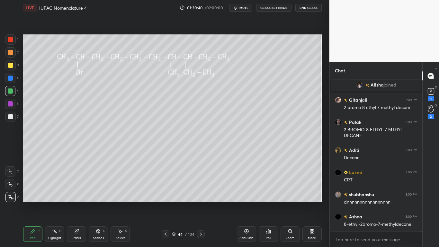
click at [175, 203] on icon at bounding box center [174, 234] width 4 height 4
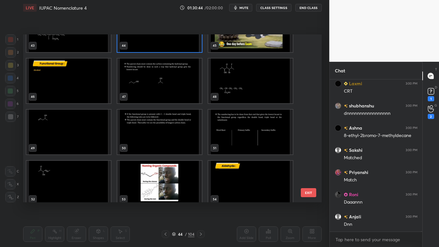
scroll to position [52110, 0]
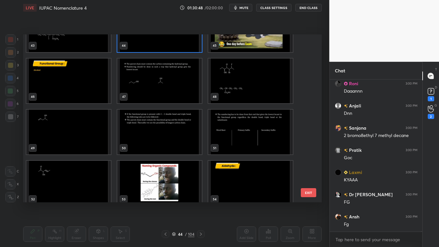
click at [306, 191] on button "EXIT" at bounding box center [308, 192] width 15 height 9
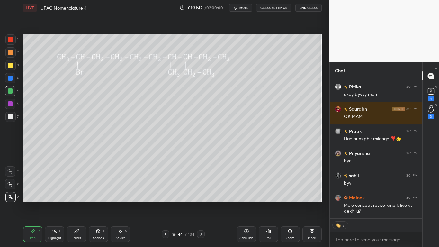
type textarea "x"
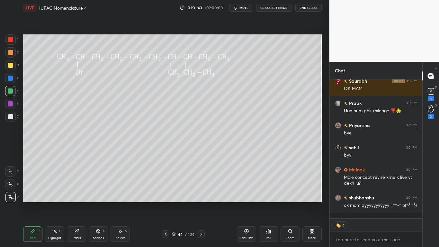
click at [275, 9] on button "CLASS SETTINGS" at bounding box center [273, 8] width 35 height 8
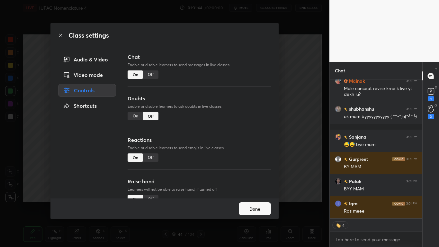
click at [150, 76] on div "Off" at bounding box center [150, 74] width 15 height 8
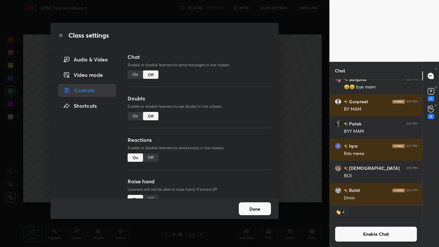
click at [253, 203] on button "Done" at bounding box center [255, 208] width 32 height 13
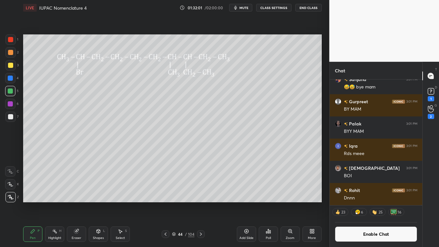
click at [309, 8] on button "End Class" at bounding box center [308, 8] width 26 height 8
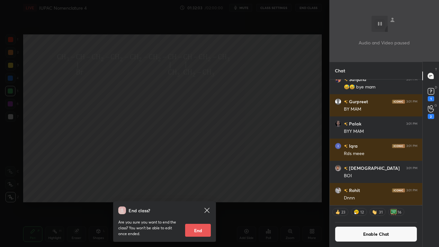
click at [200, 203] on button "End" at bounding box center [198, 230] width 26 height 13
